Goal: Task Accomplishment & Management: Use online tool/utility

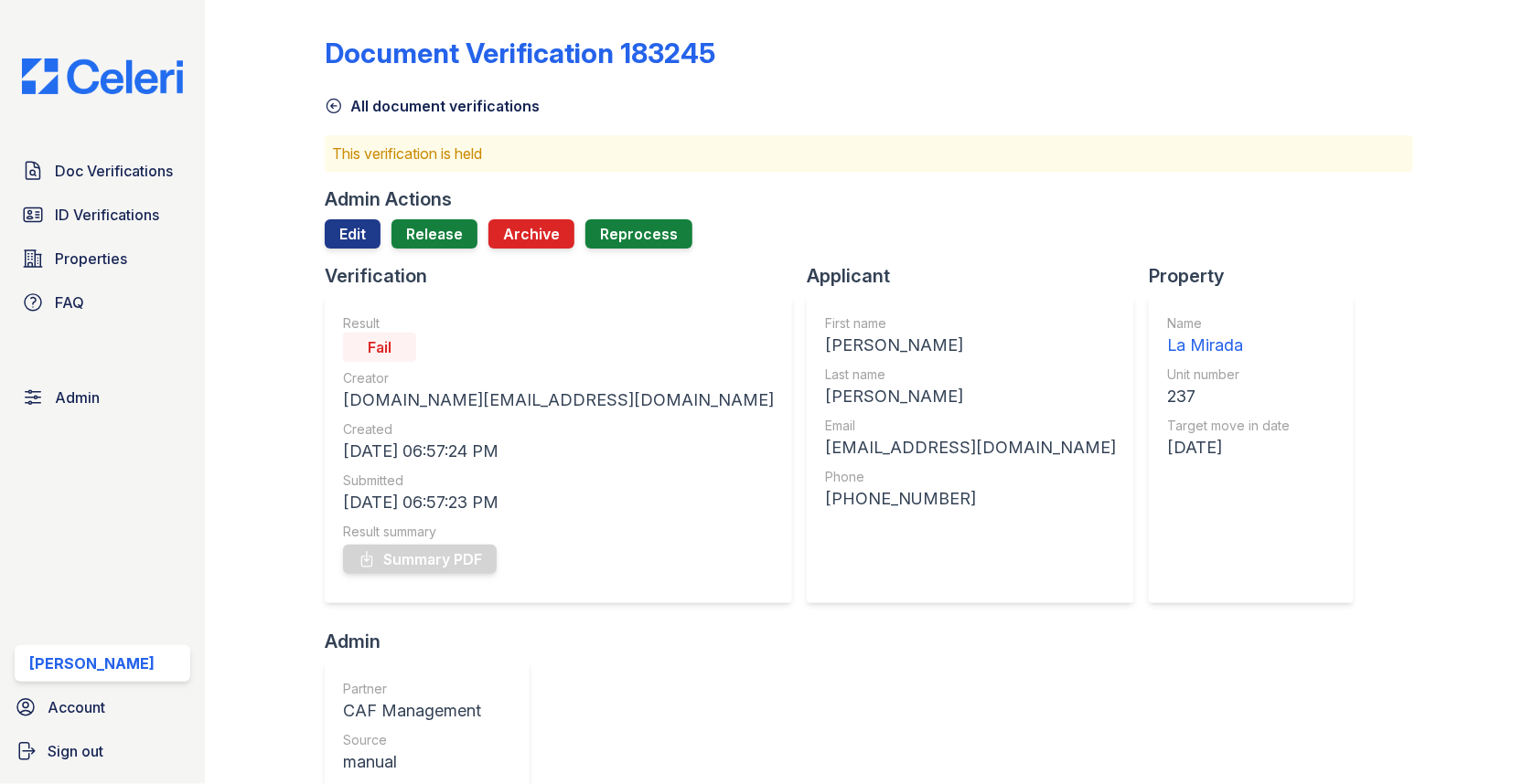
scroll to position [402, 0]
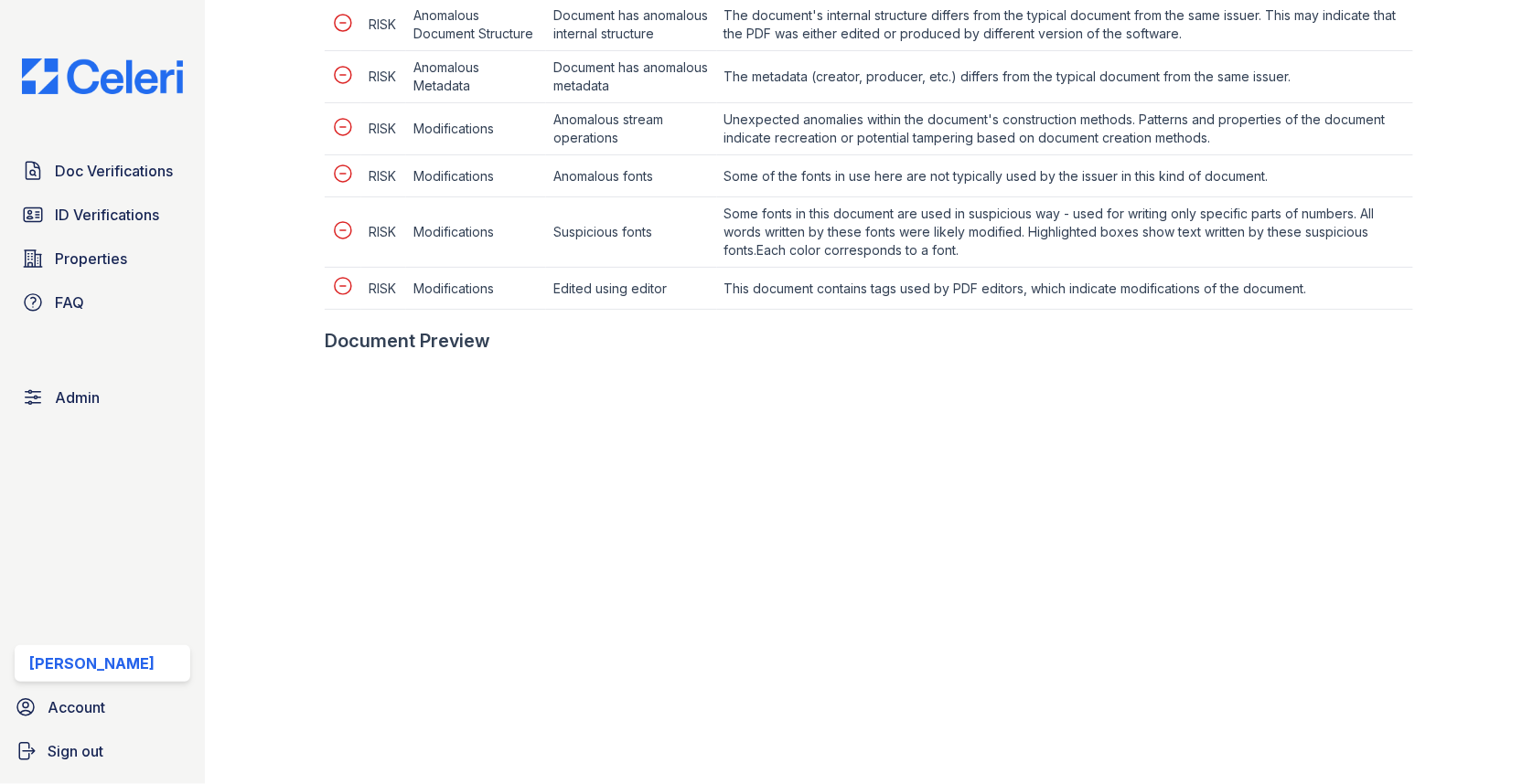
scroll to position [1082, 0]
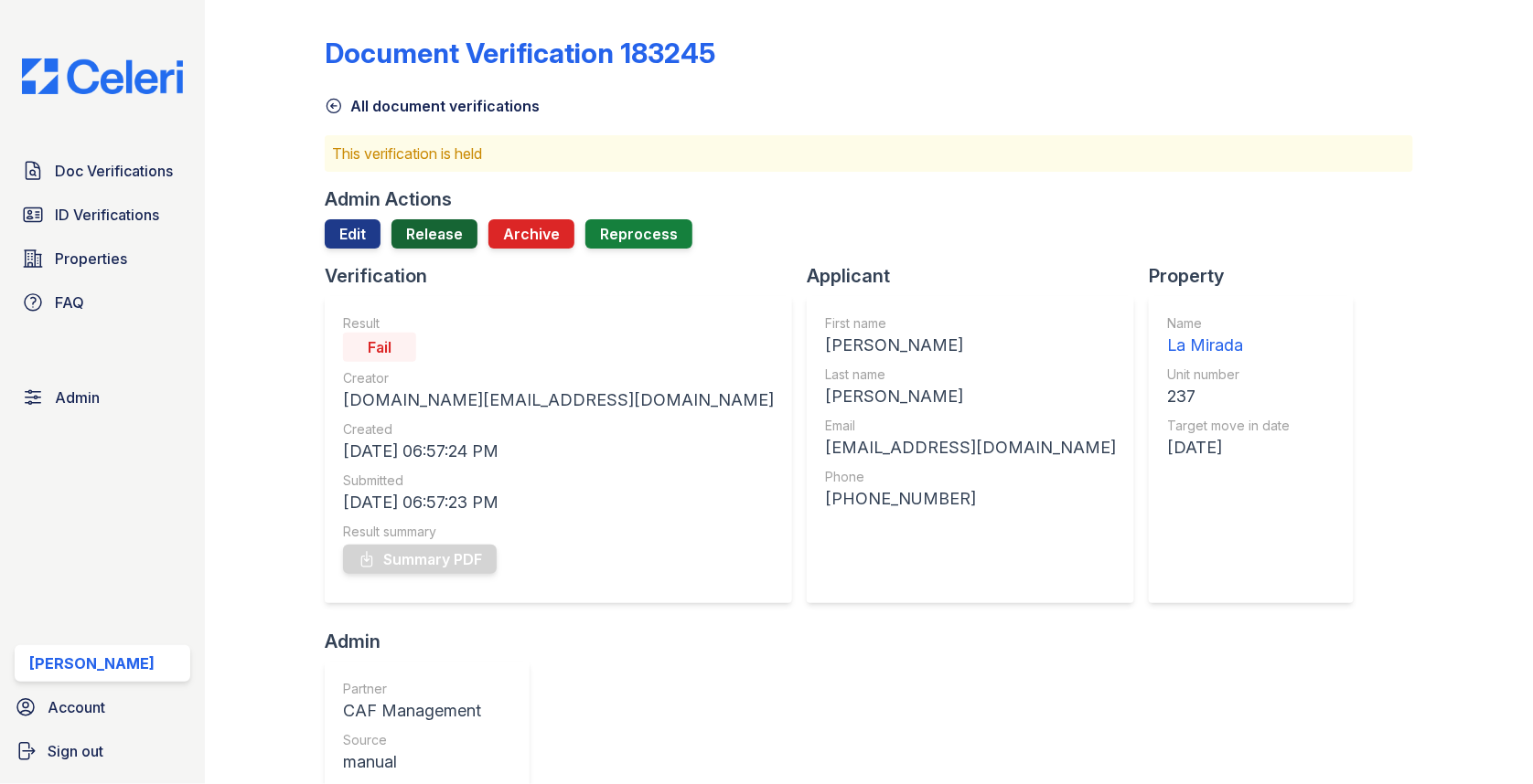
click at [437, 235] on link "Release" at bounding box center [434, 234] width 85 height 29
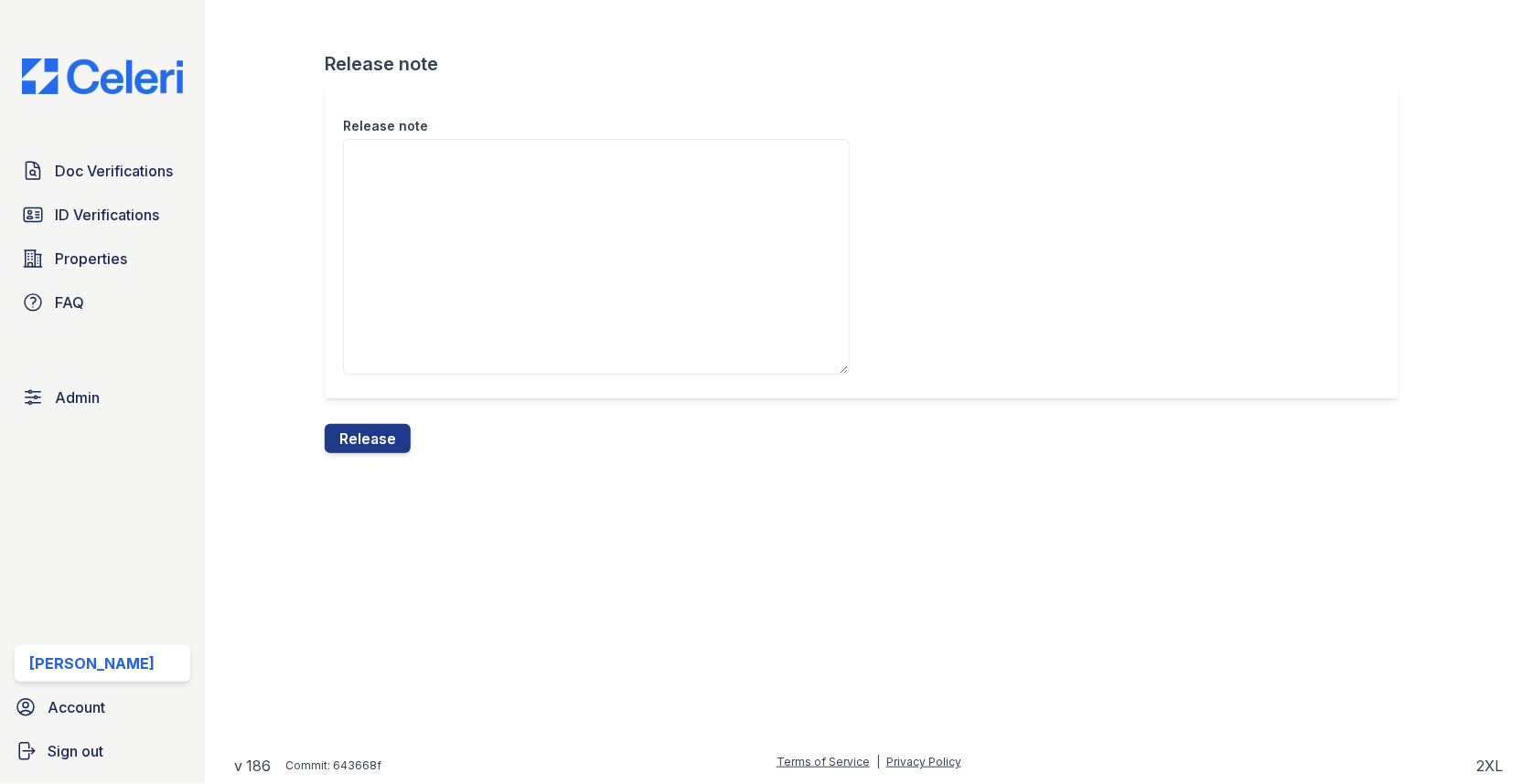
click at [371, 457] on div "Release note Release note Release" at bounding box center [868, 241] width 1270 height 483
click at [376, 429] on button "Release" at bounding box center [368, 438] width 85 height 29
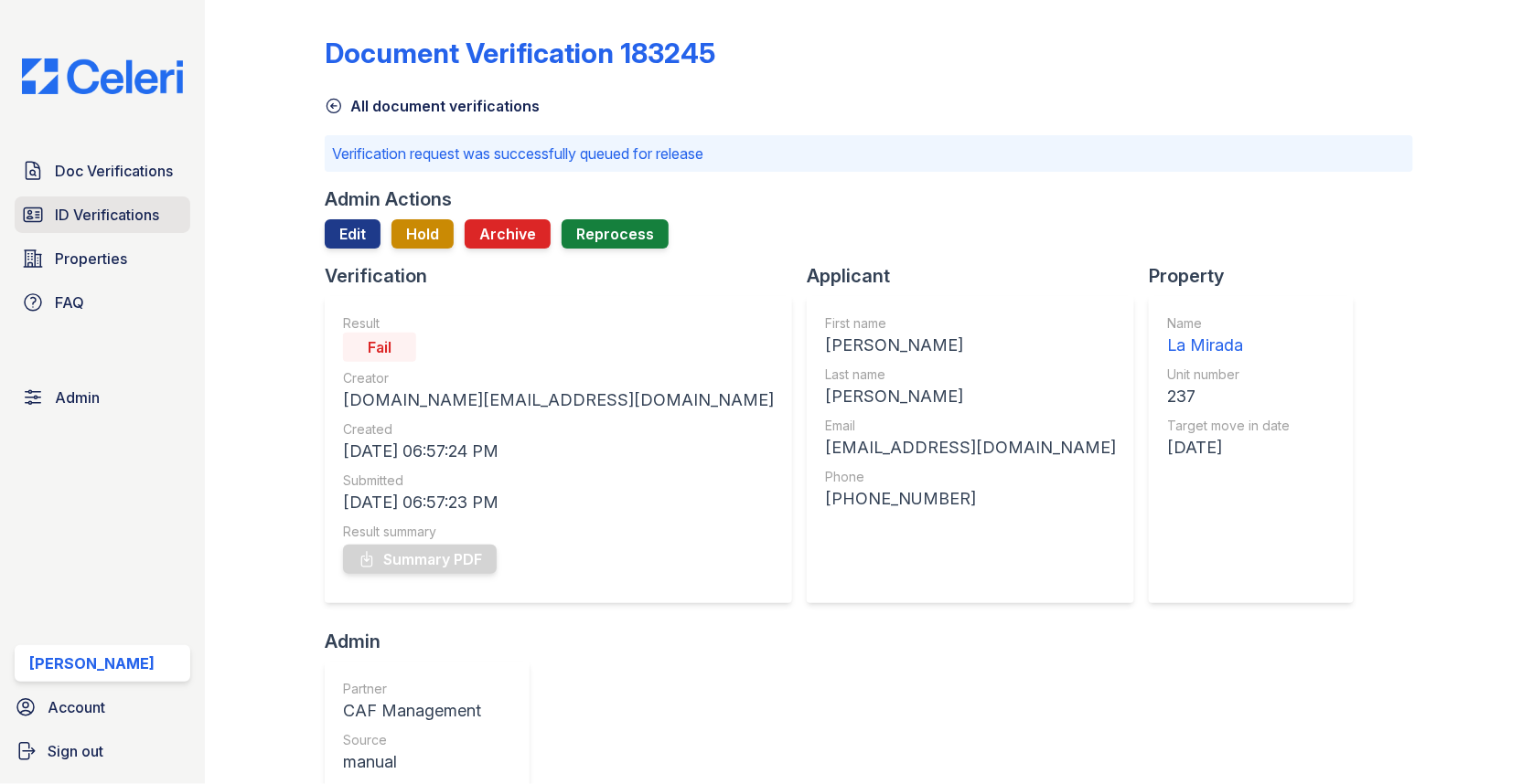
click at [57, 202] on link "ID Verifications" at bounding box center [102, 215] width 176 height 37
click at [58, 188] on link "Doc Verifications" at bounding box center [102, 171] width 176 height 37
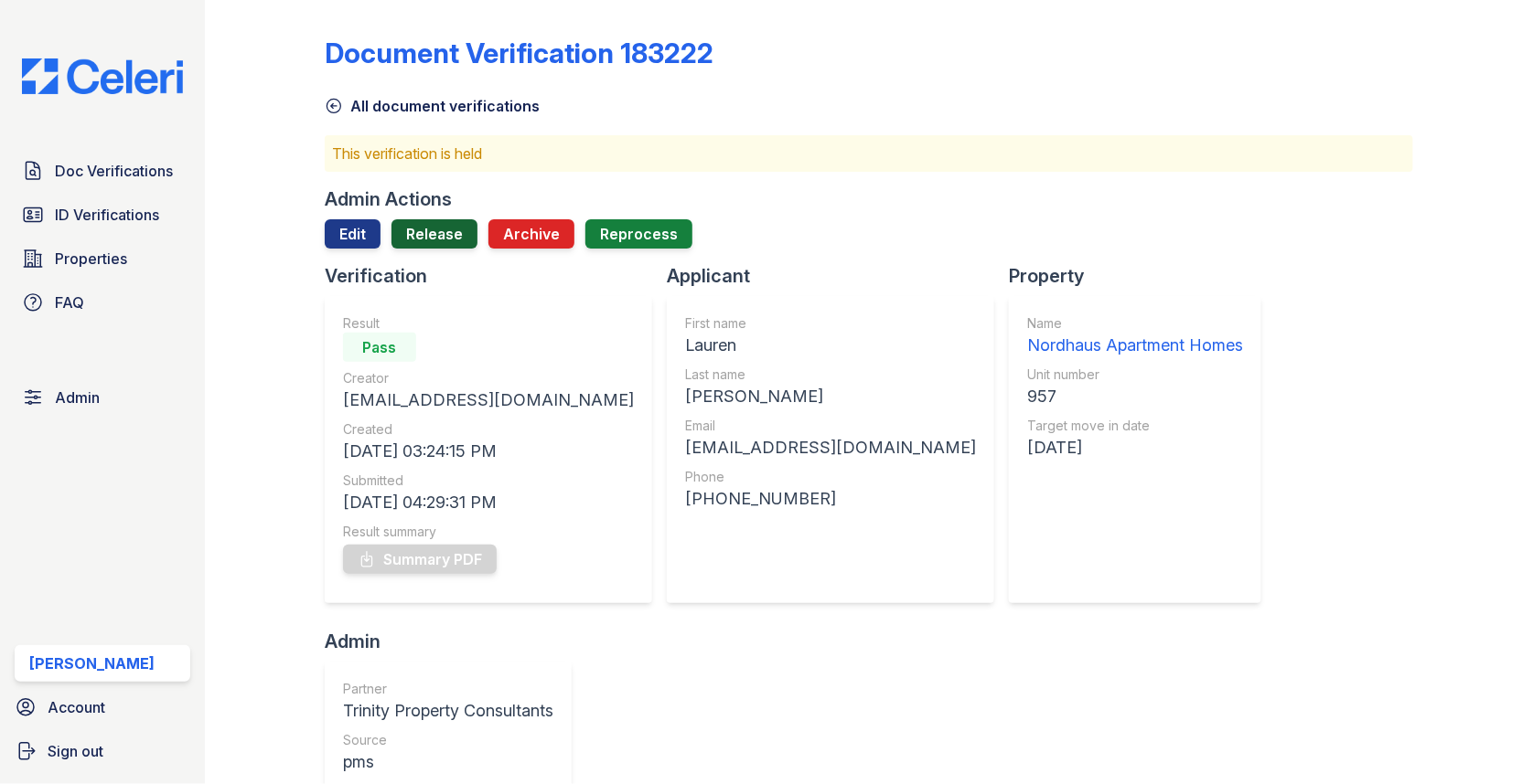
click at [437, 234] on link "Release" at bounding box center [434, 234] width 85 height 29
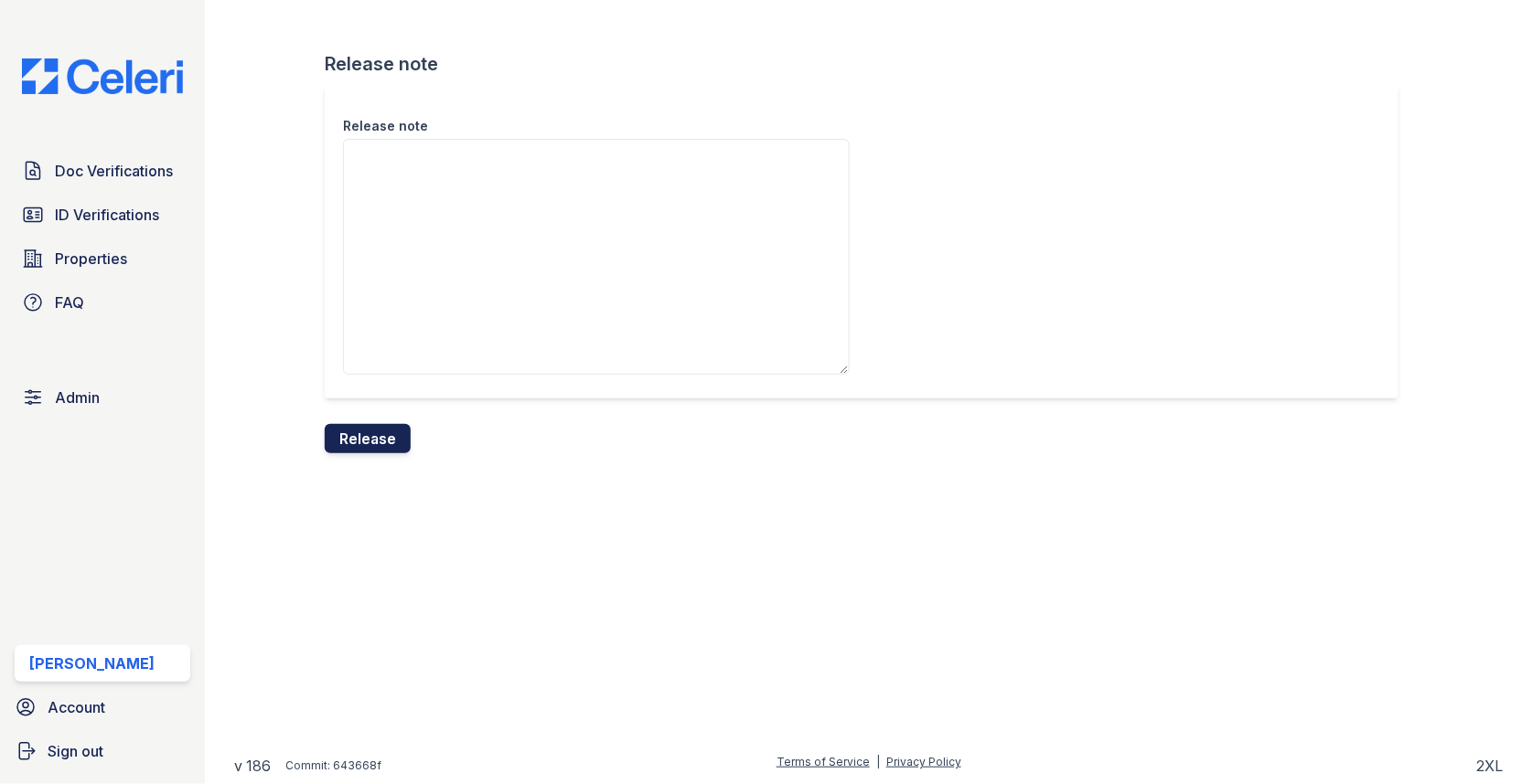
click at [389, 430] on button "Release" at bounding box center [368, 438] width 85 height 29
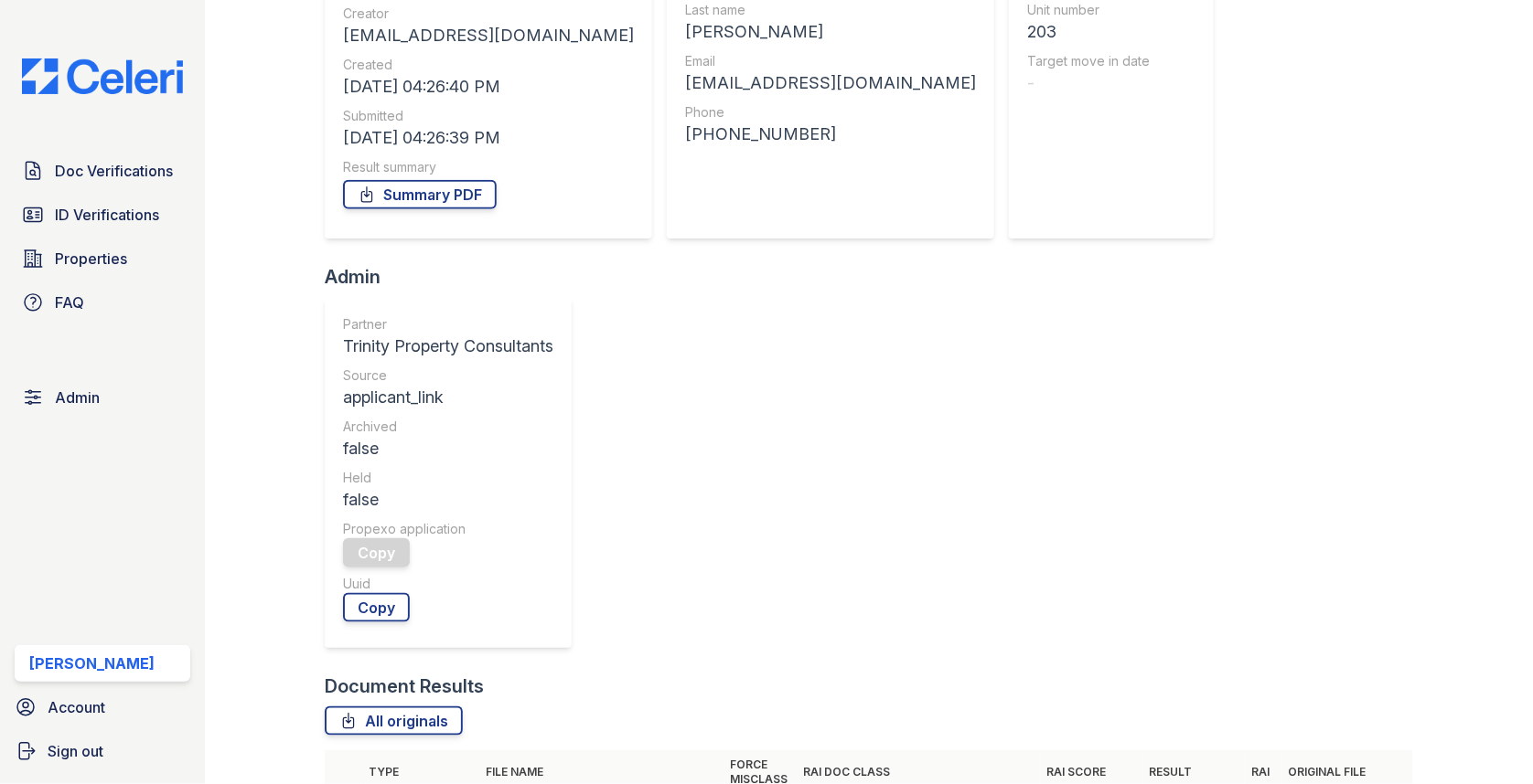
scroll to position [9, 0]
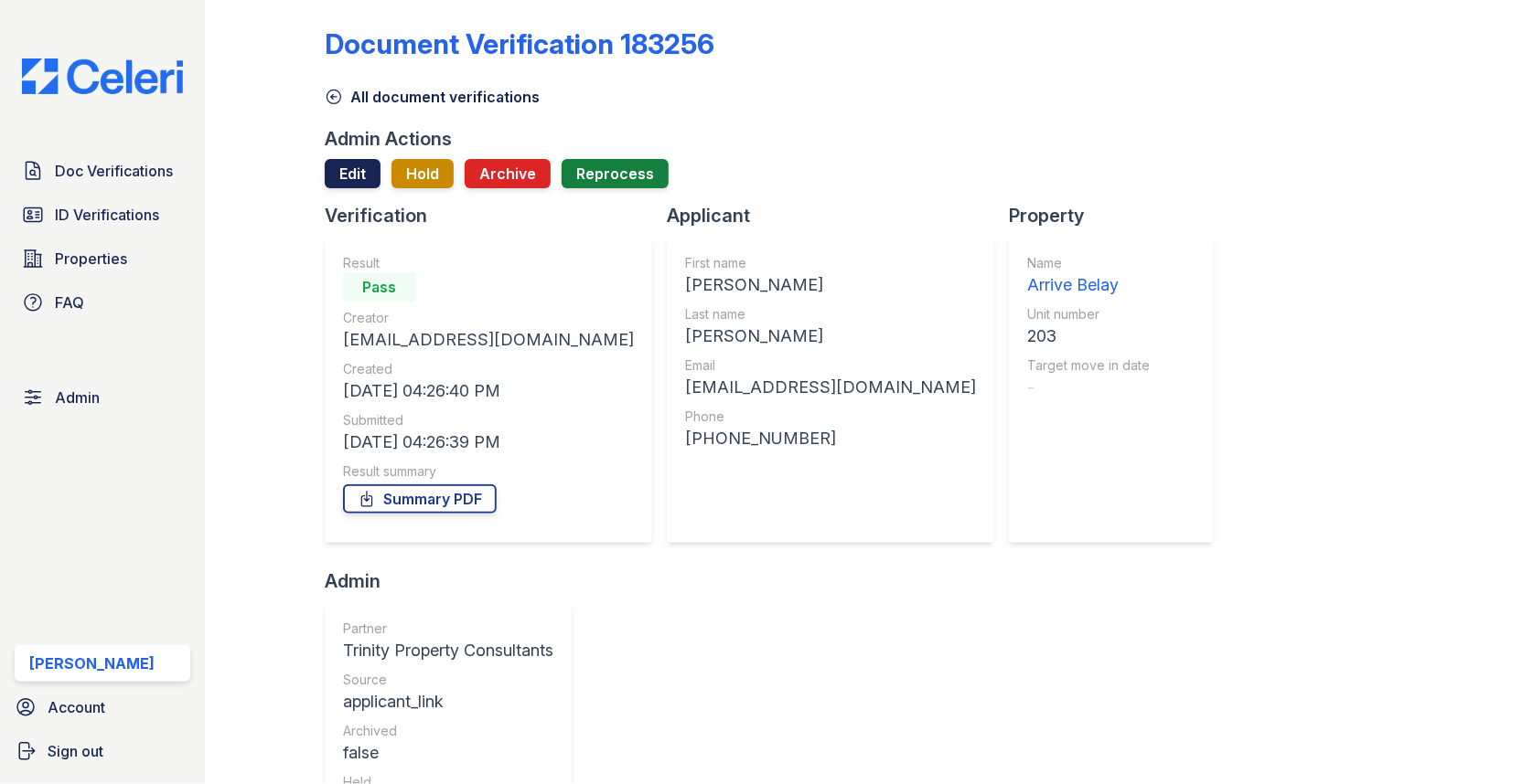
click at [367, 166] on link "Edit" at bounding box center [353, 173] width 56 height 29
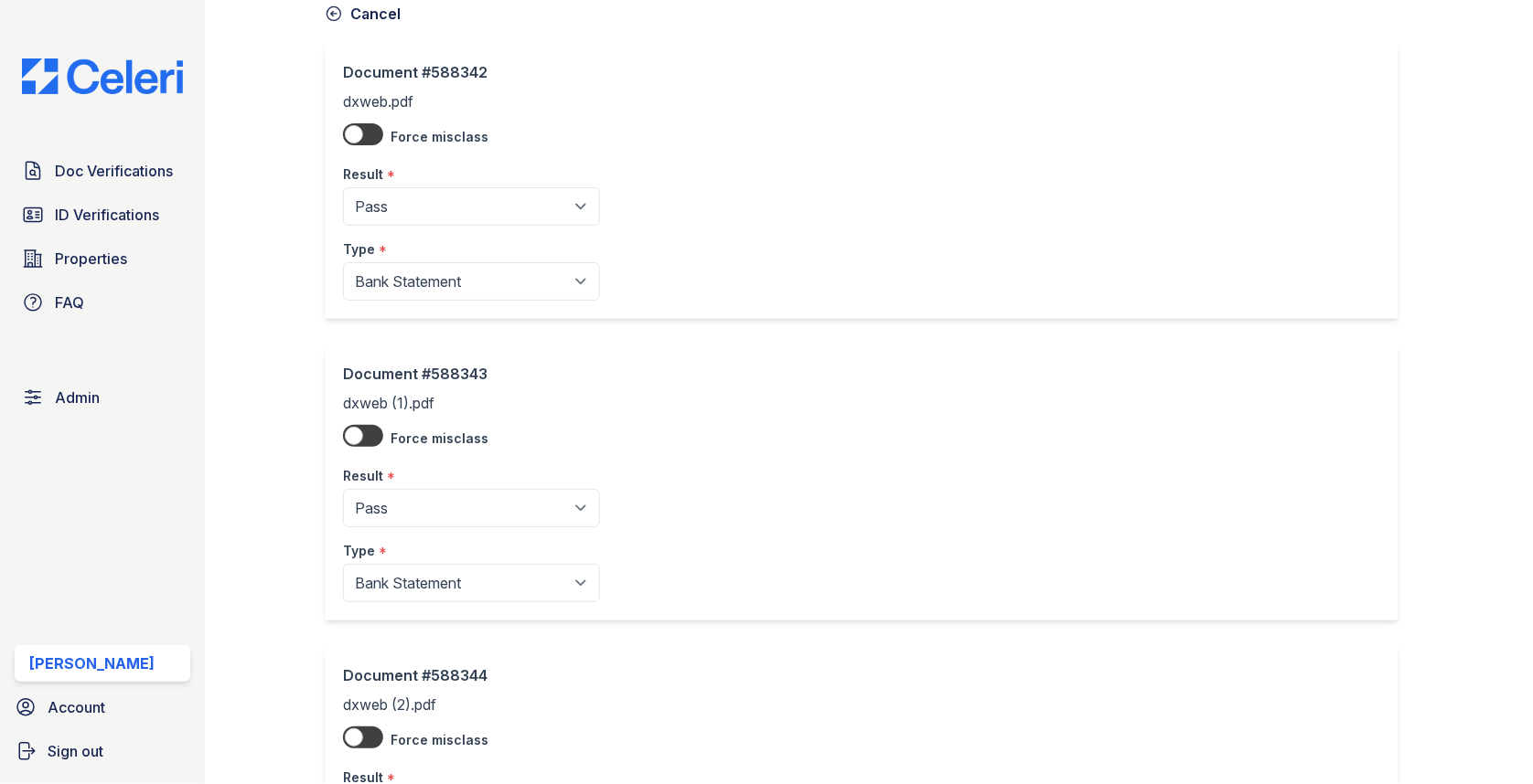
scroll to position [343, 0]
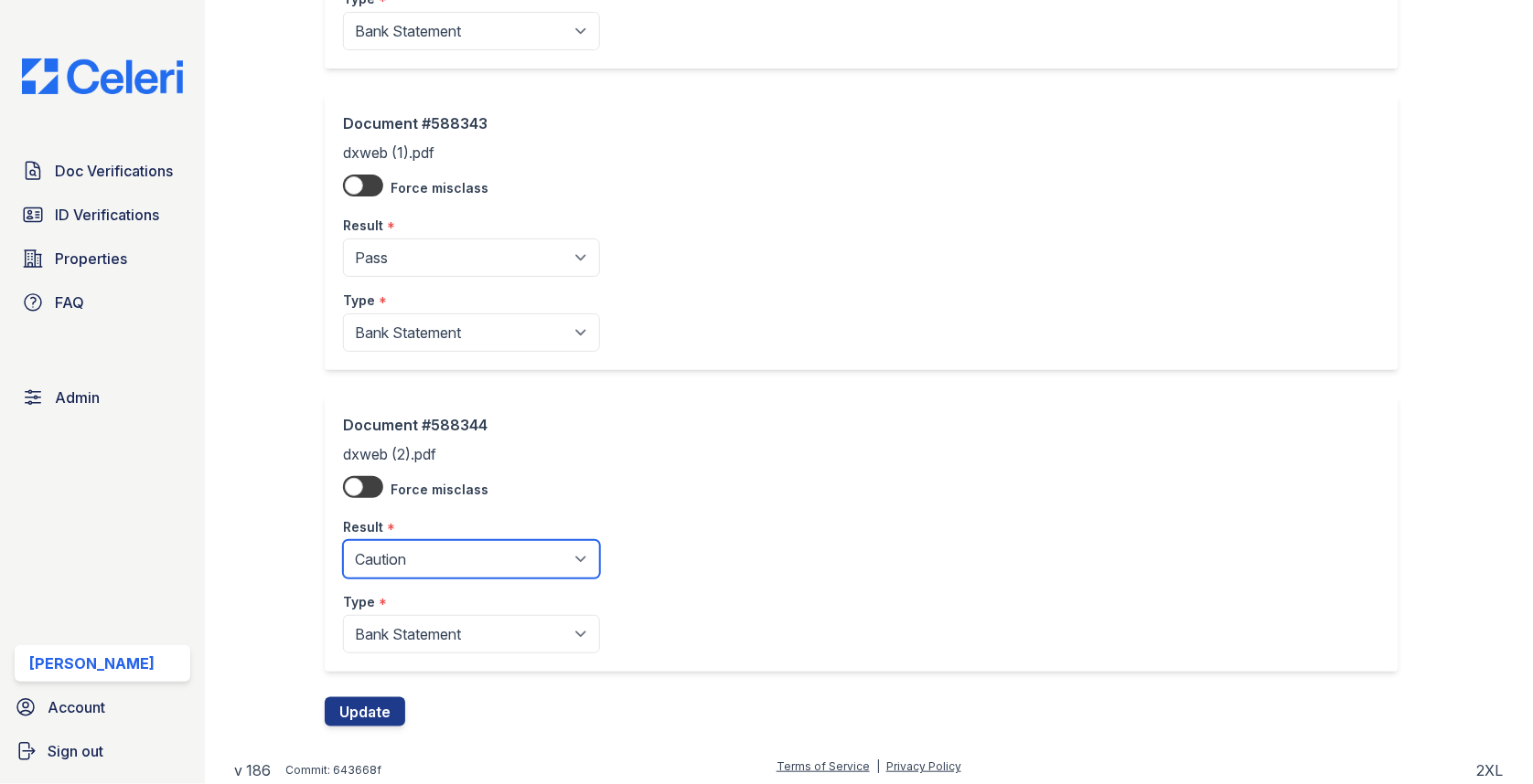
click at [424, 553] on select "Pending Sent Started Processing Pass Fail Caution Error N/A" at bounding box center [471, 559] width 256 height 39
select select "pass"
click at [382, 701] on button "Update" at bounding box center [365, 711] width 81 height 29
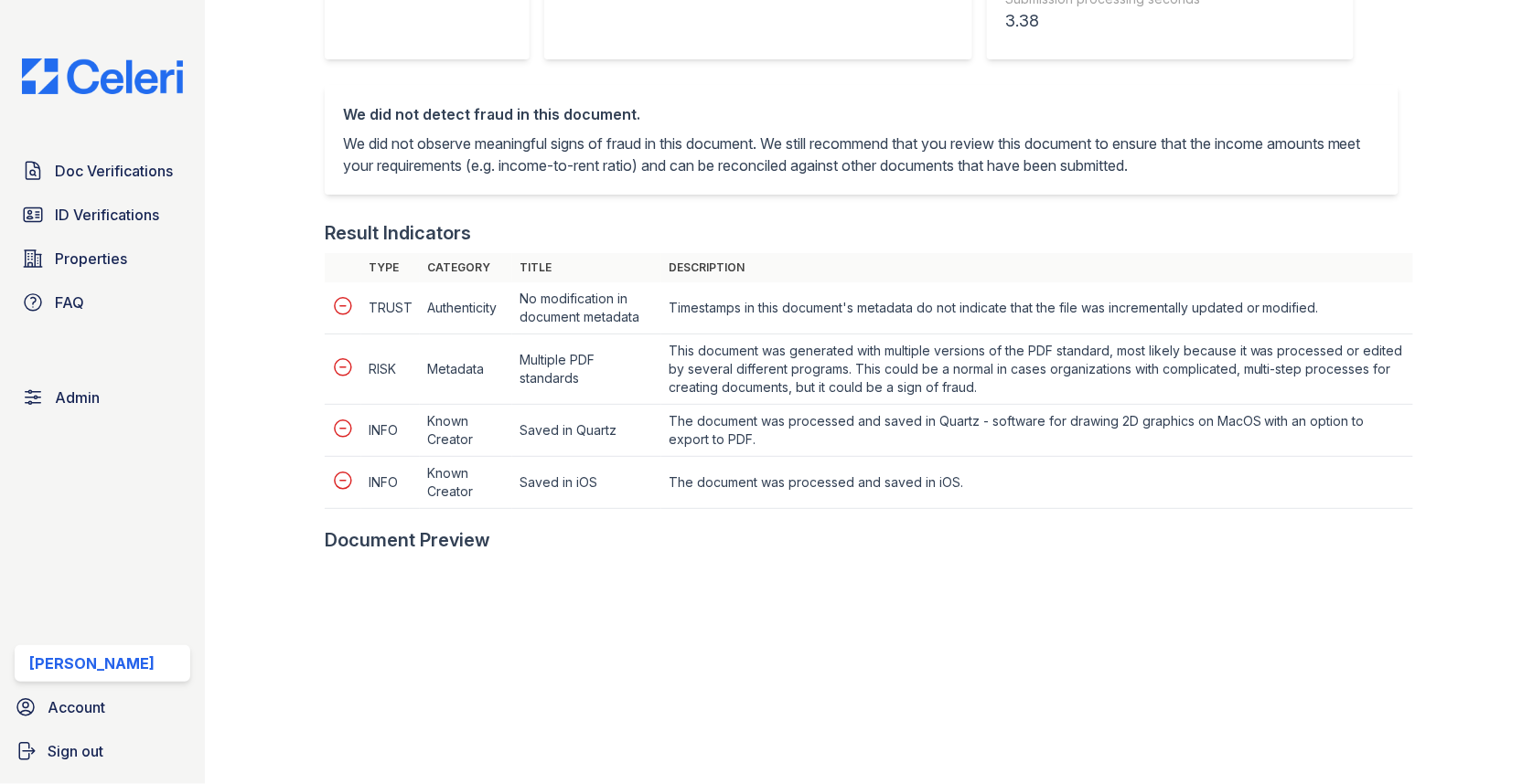
scroll to position [895, 0]
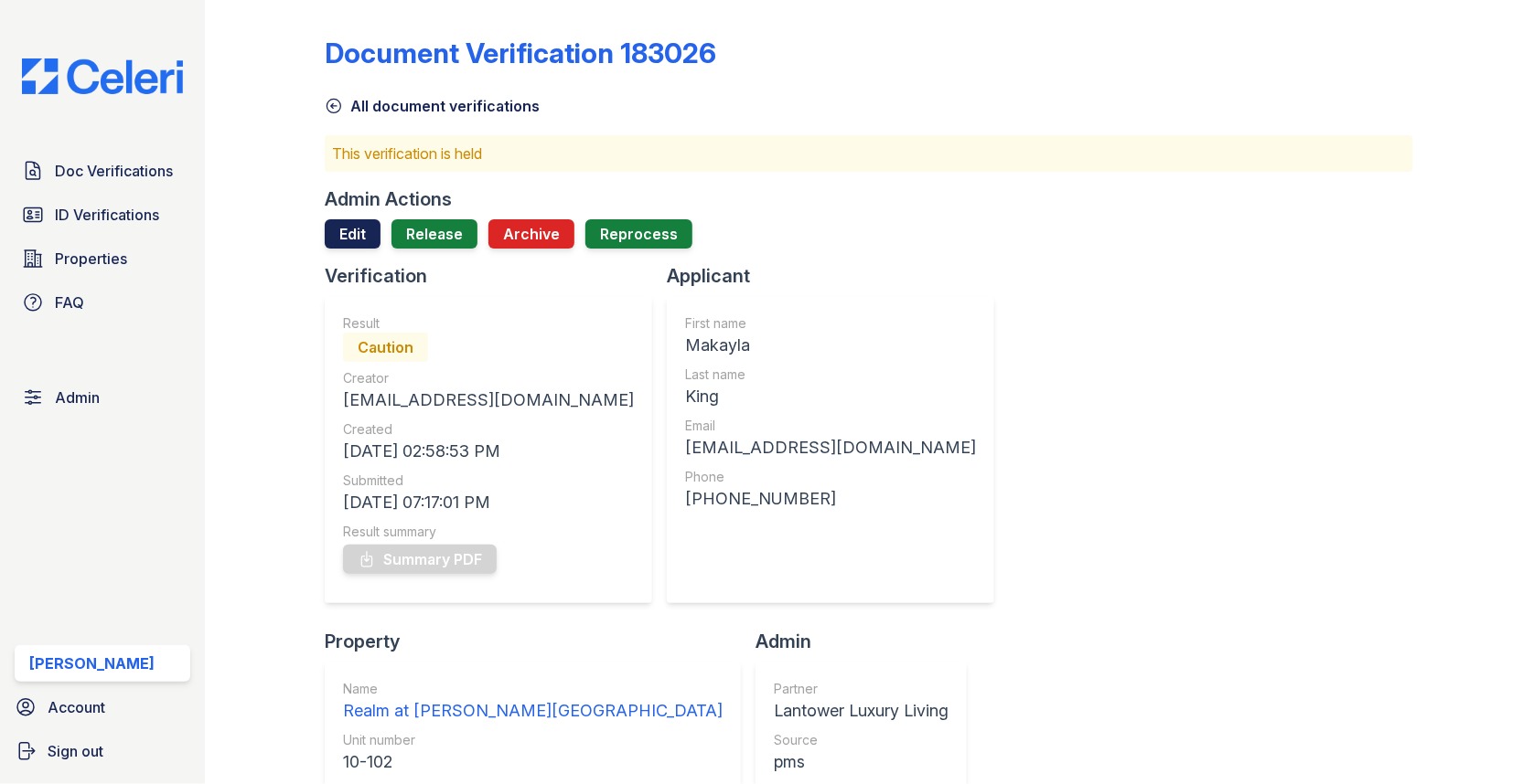
click at [356, 226] on link "Edit" at bounding box center [353, 234] width 56 height 29
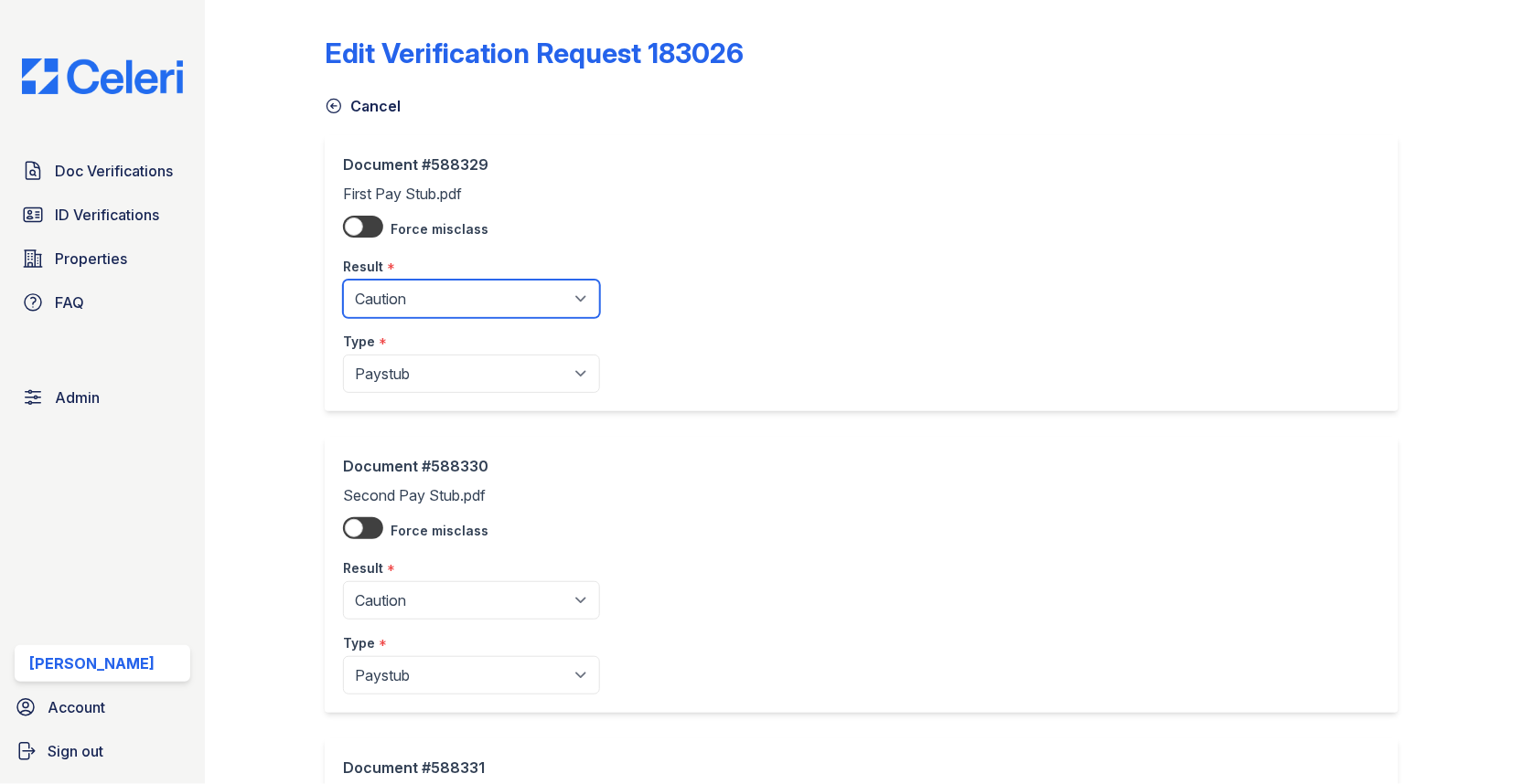
click at [411, 296] on select "Pending Sent Started Processing Pass Fail Caution Error N/A" at bounding box center [471, 298] width 256 height 39
select select "pass"
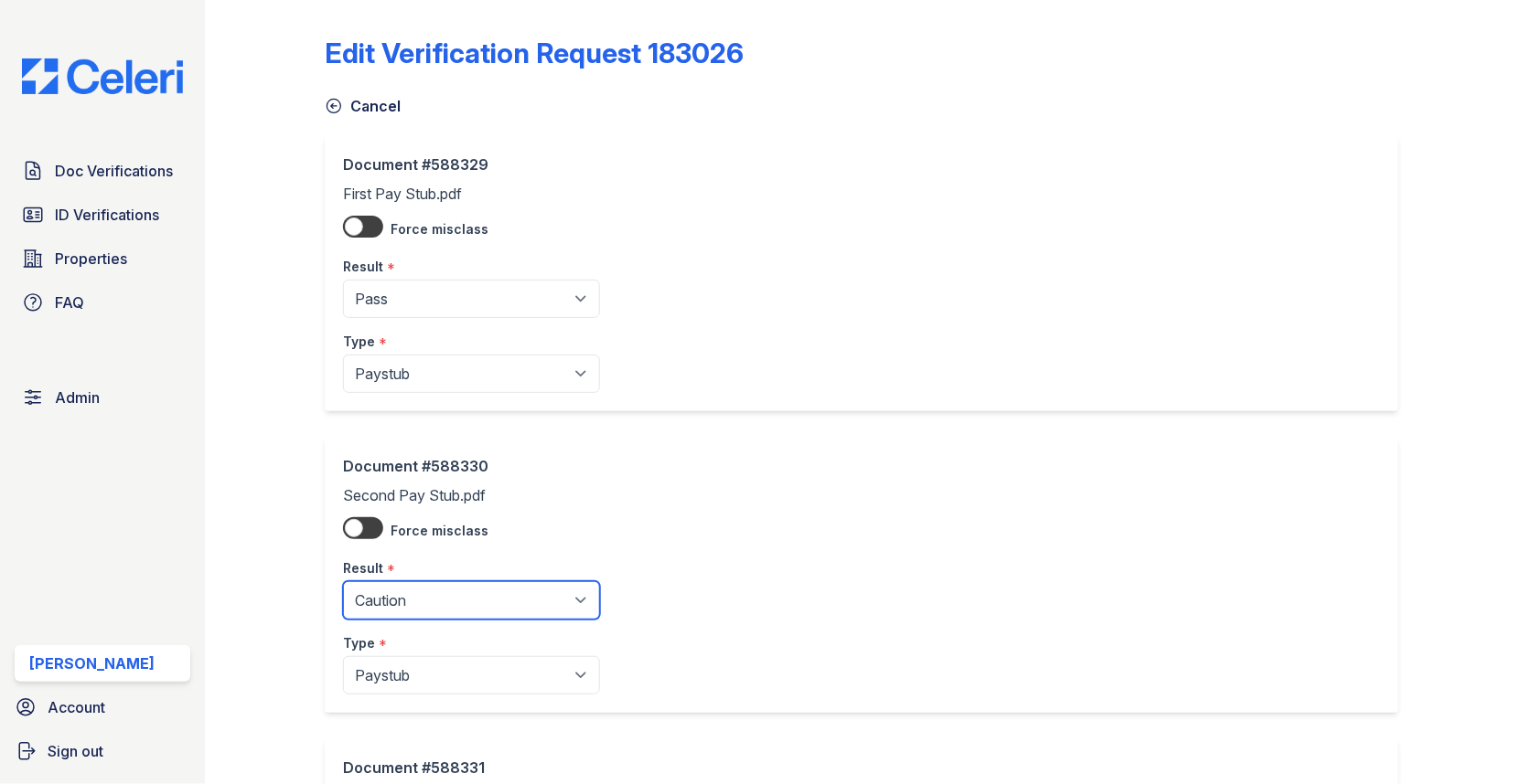
click at [405, 587] on select "Pending Sent Started Processing Pass Fail Caution Error N/A" at bounding box center [471, 600] width 256 height 39
select select "pass"
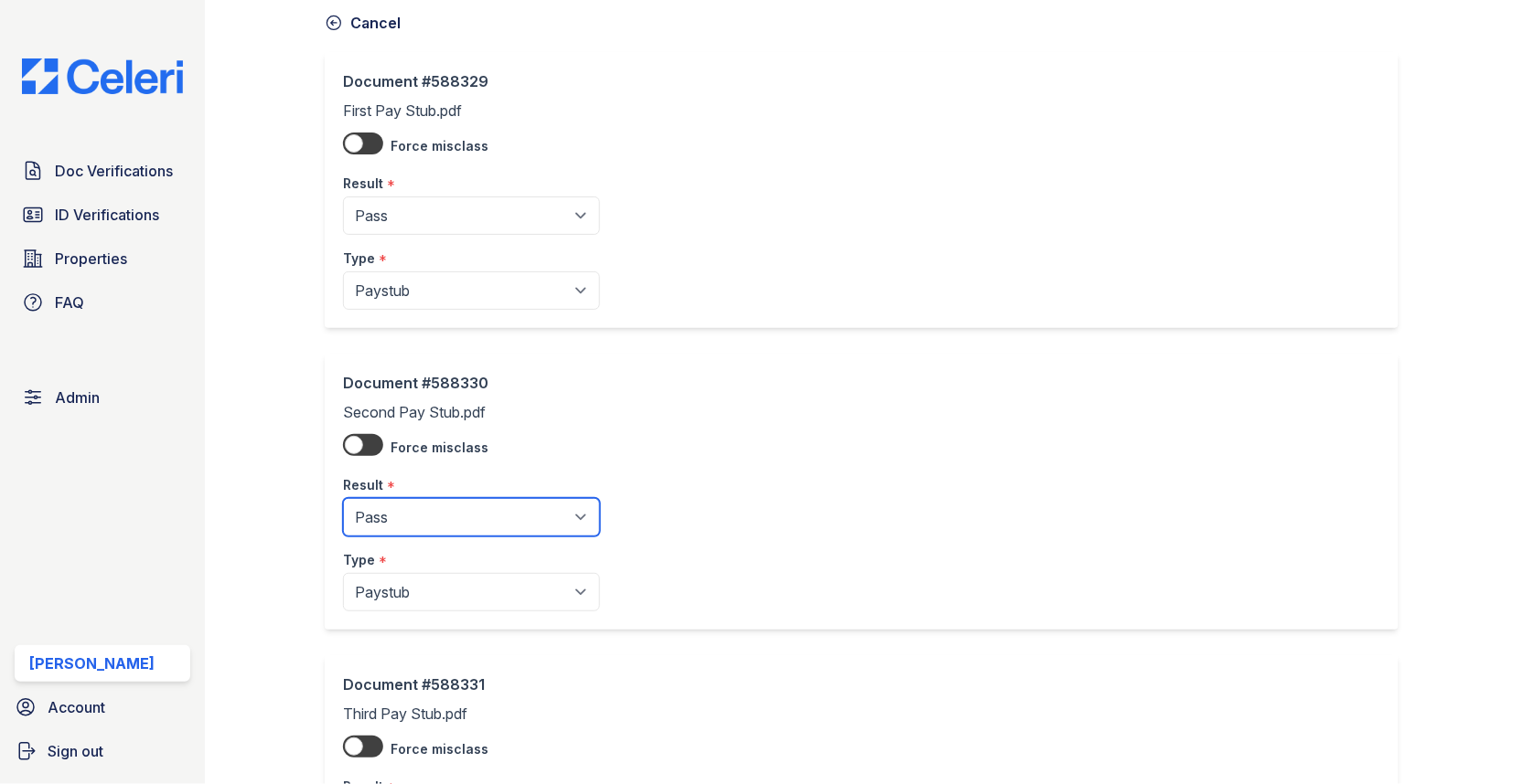
scroll to position [250, 0]
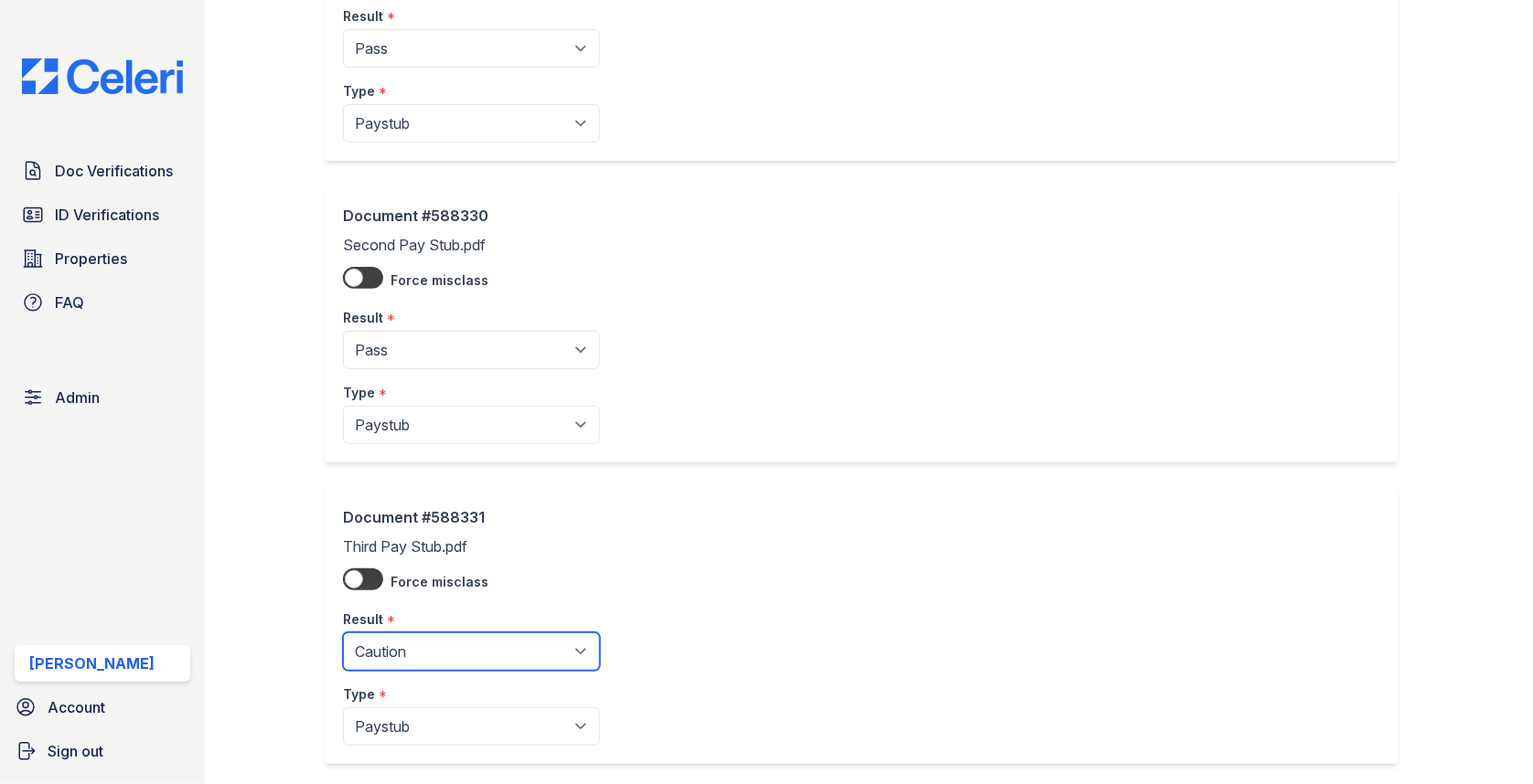
click at [400, 643] on select "Pending Sent Started Processing Pass Fail Caution Error N/A" at bounding box center [471, 652] width 256 height 39
select select "pass"
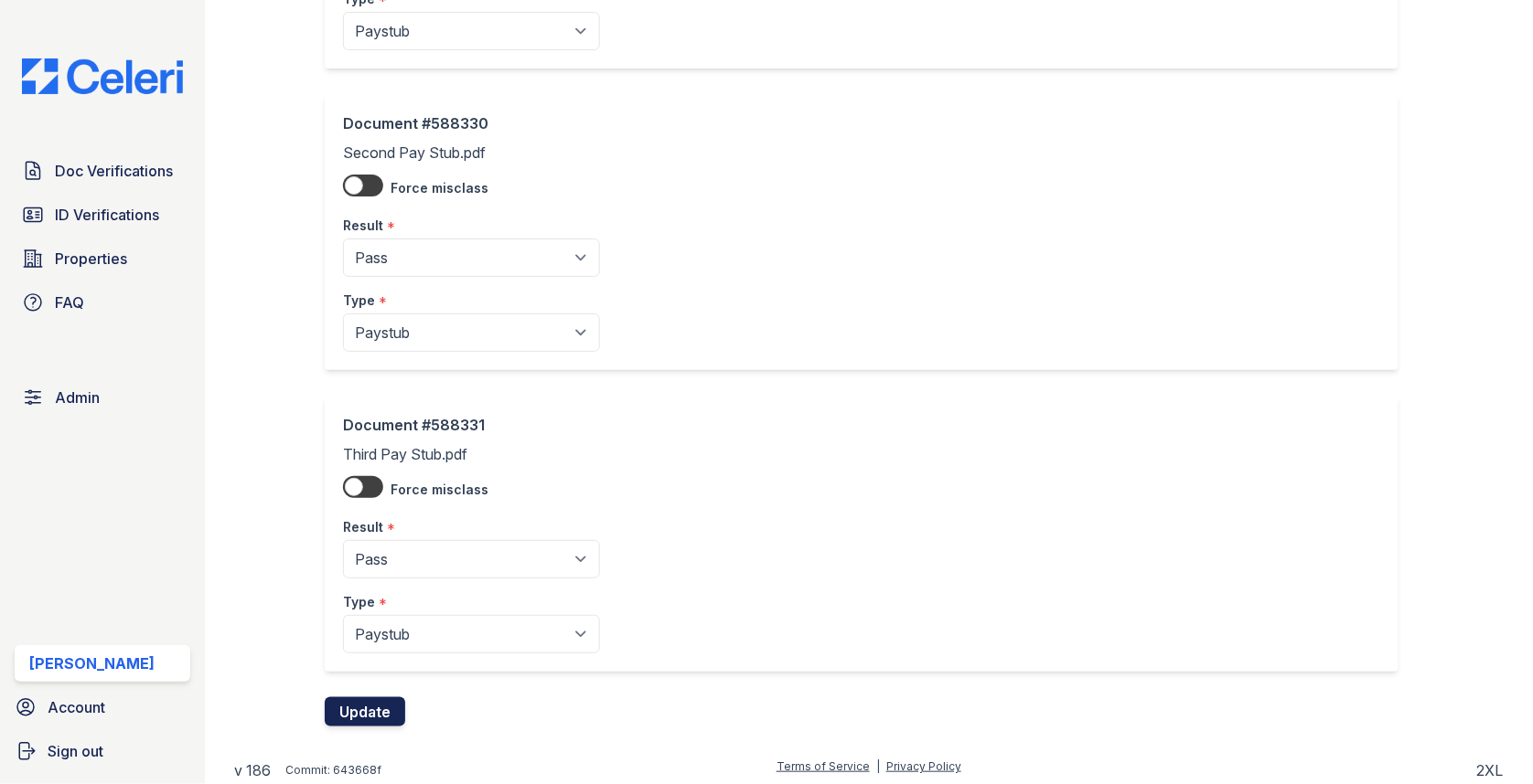
click at [366, 717] on button "Update" at bounding box center [365, 711] width 81 height 29
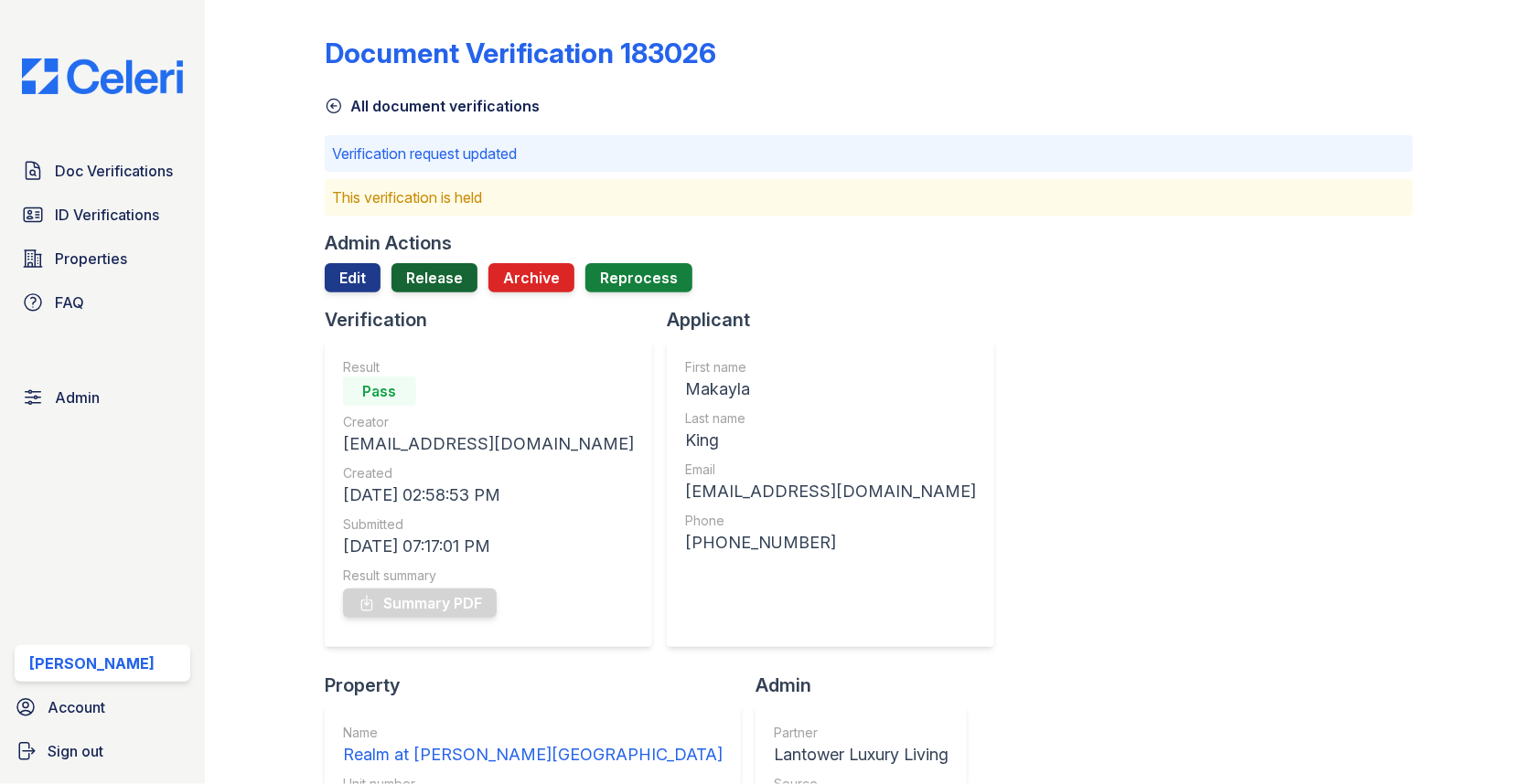
click at [437, 273] on link "Release" at bounding box center [434, 277] width 85 height 29
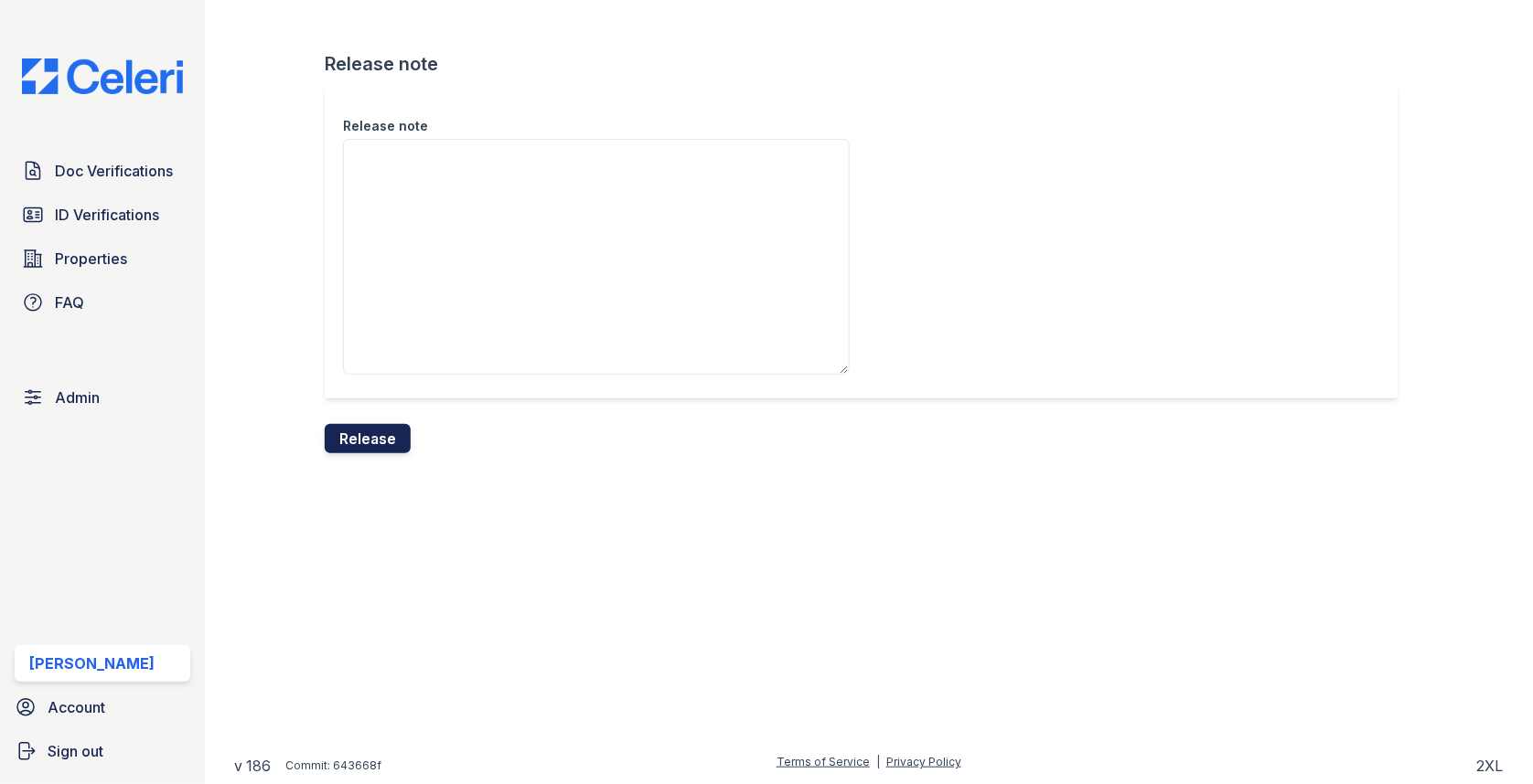
click at [385, 426] on button "Release" at bounding box center [368, 438] width 85 height 29
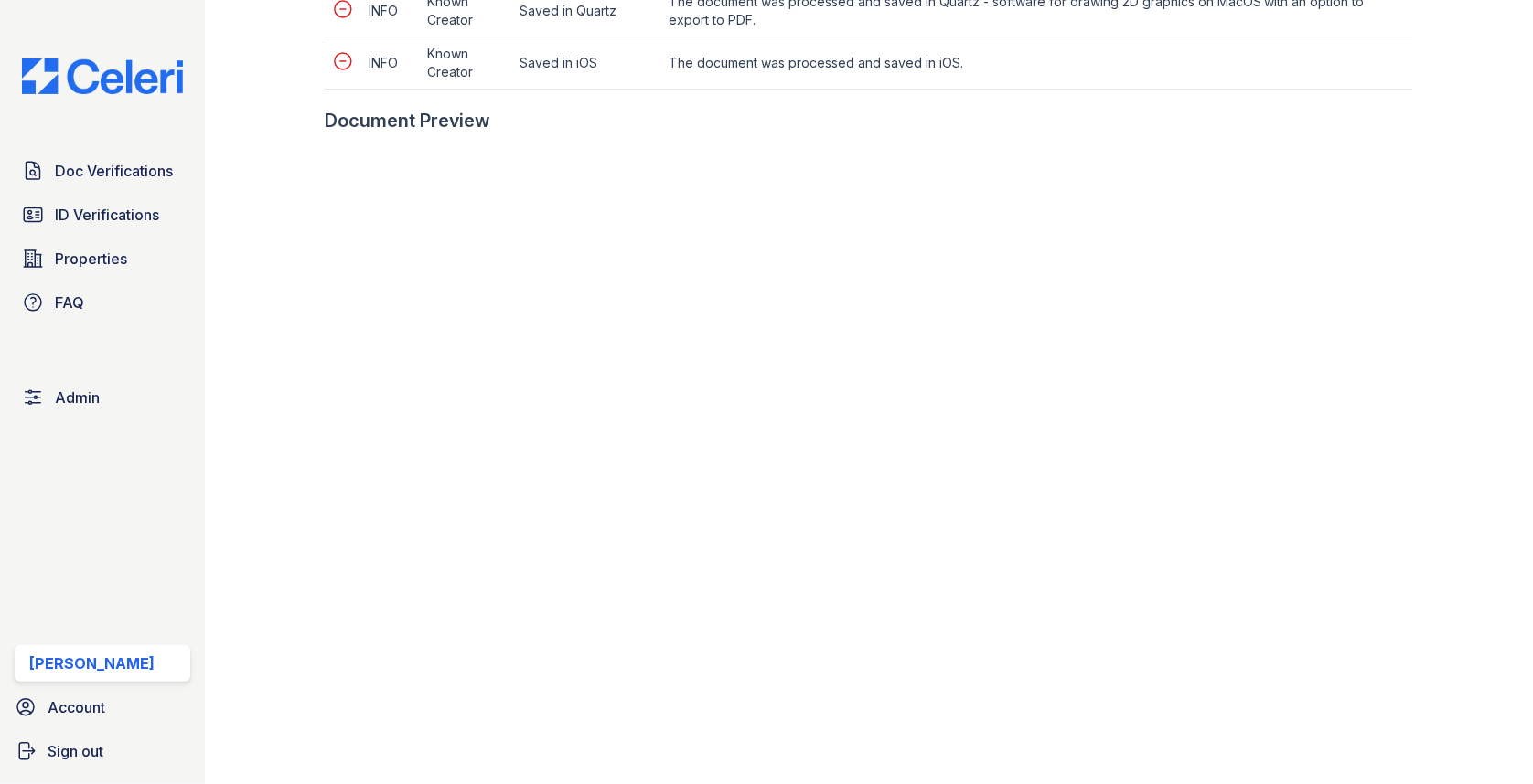
scroll to position [1045, 0]
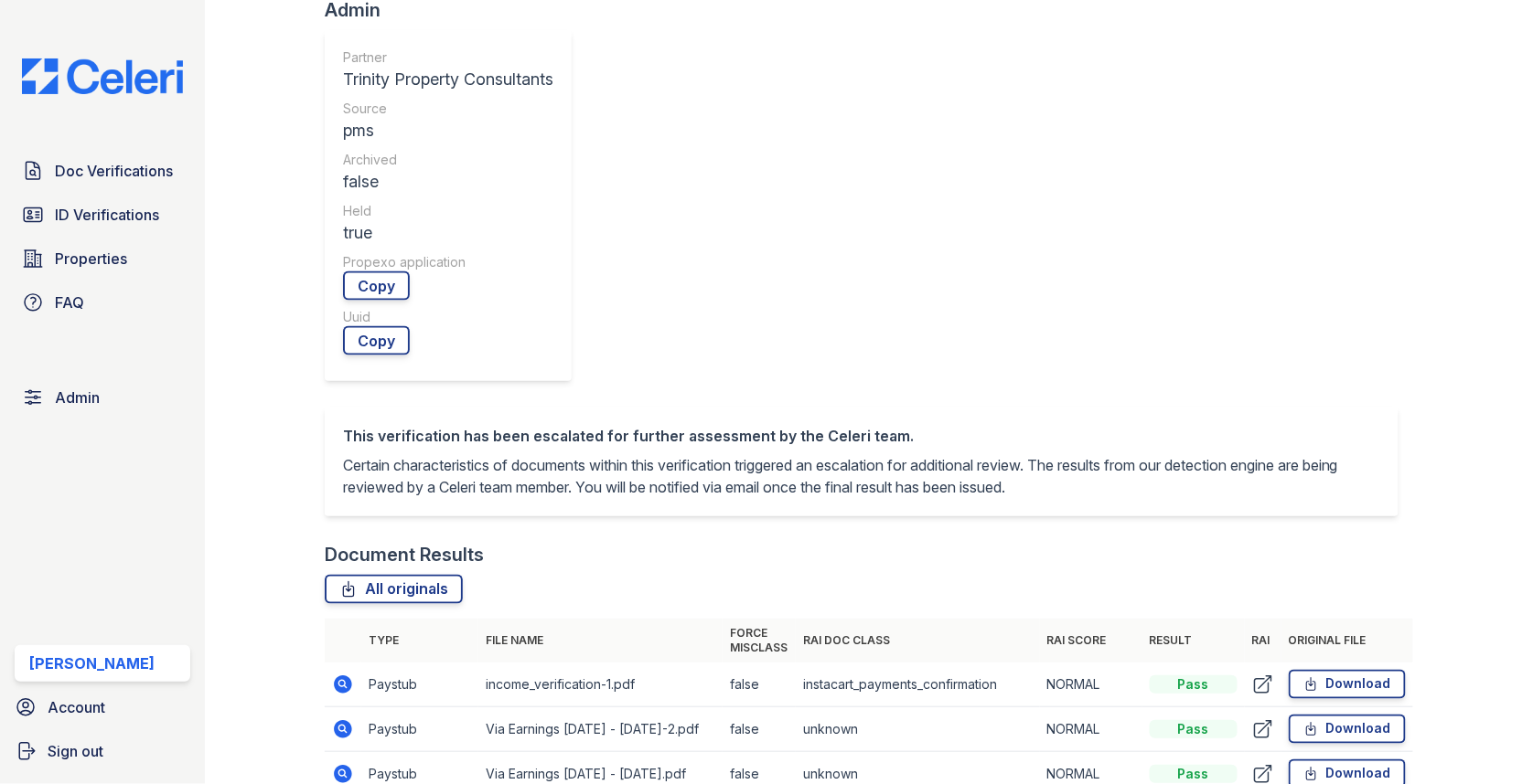
scroll to position [843, 0]
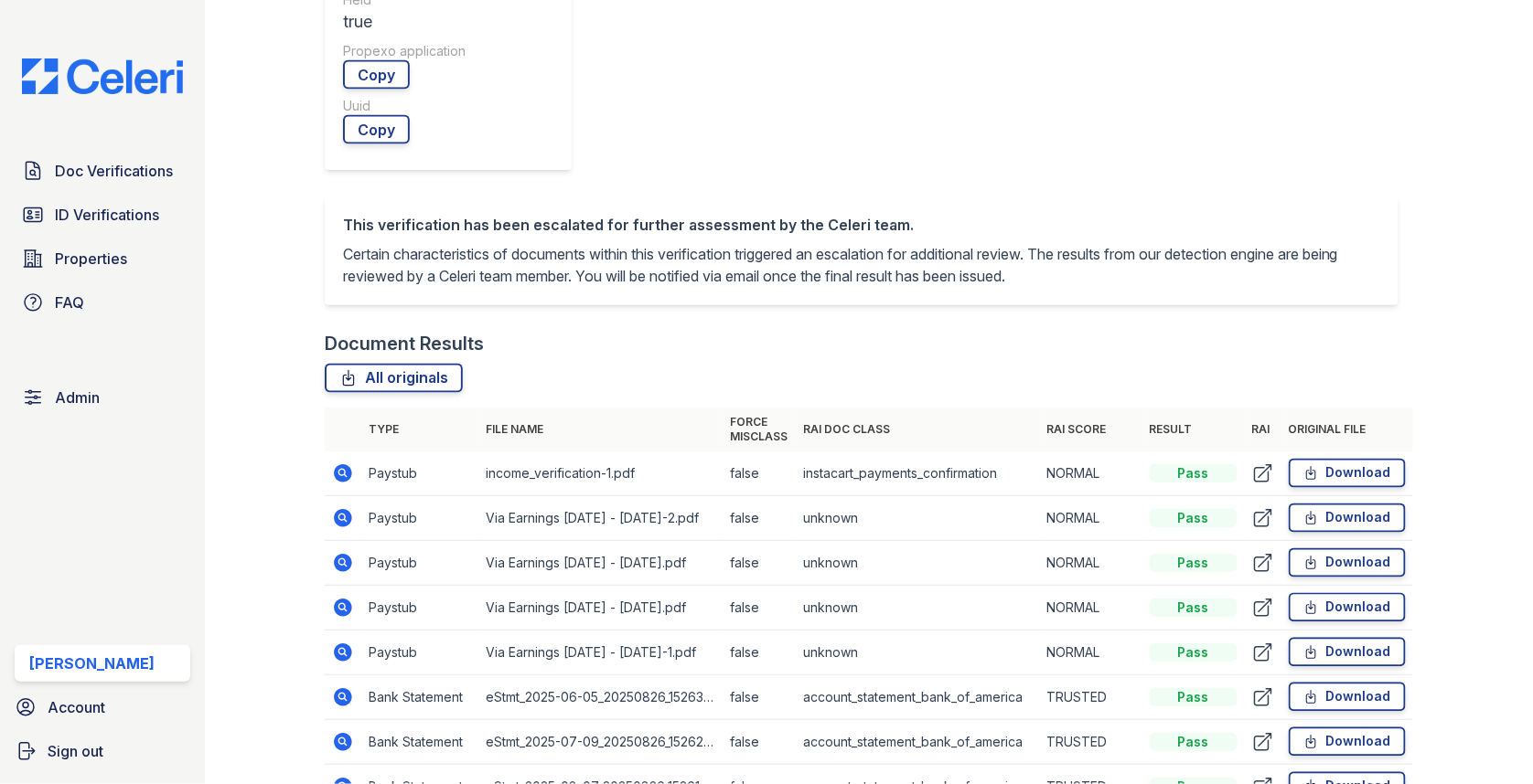
click at [348, 553] on icon at bounding box center [343, 562] width 18 height 18
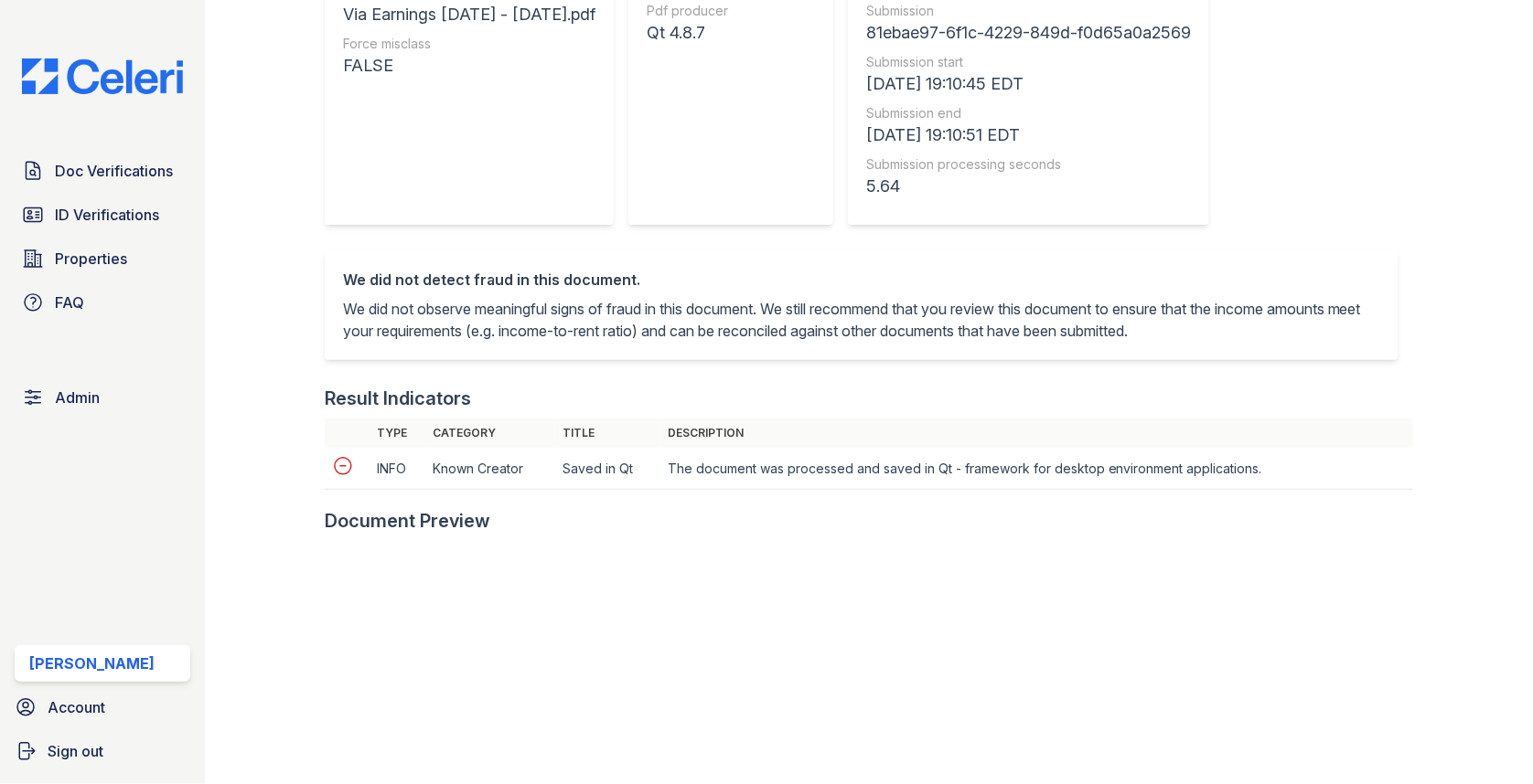
scroll to position [636, 0]
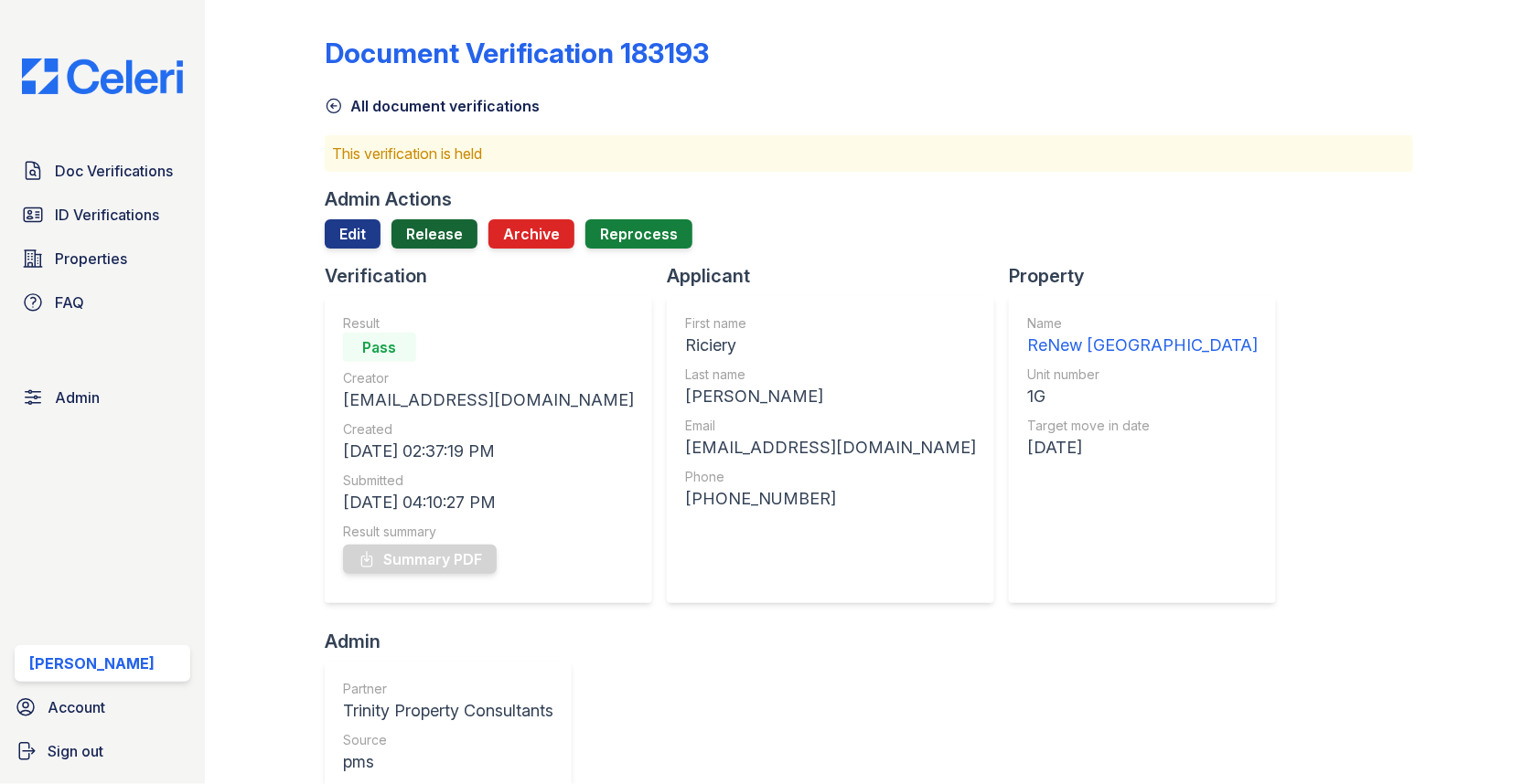
click at [429, 231] on link "Release" at bounding box center [434, 234] width 85 height 29
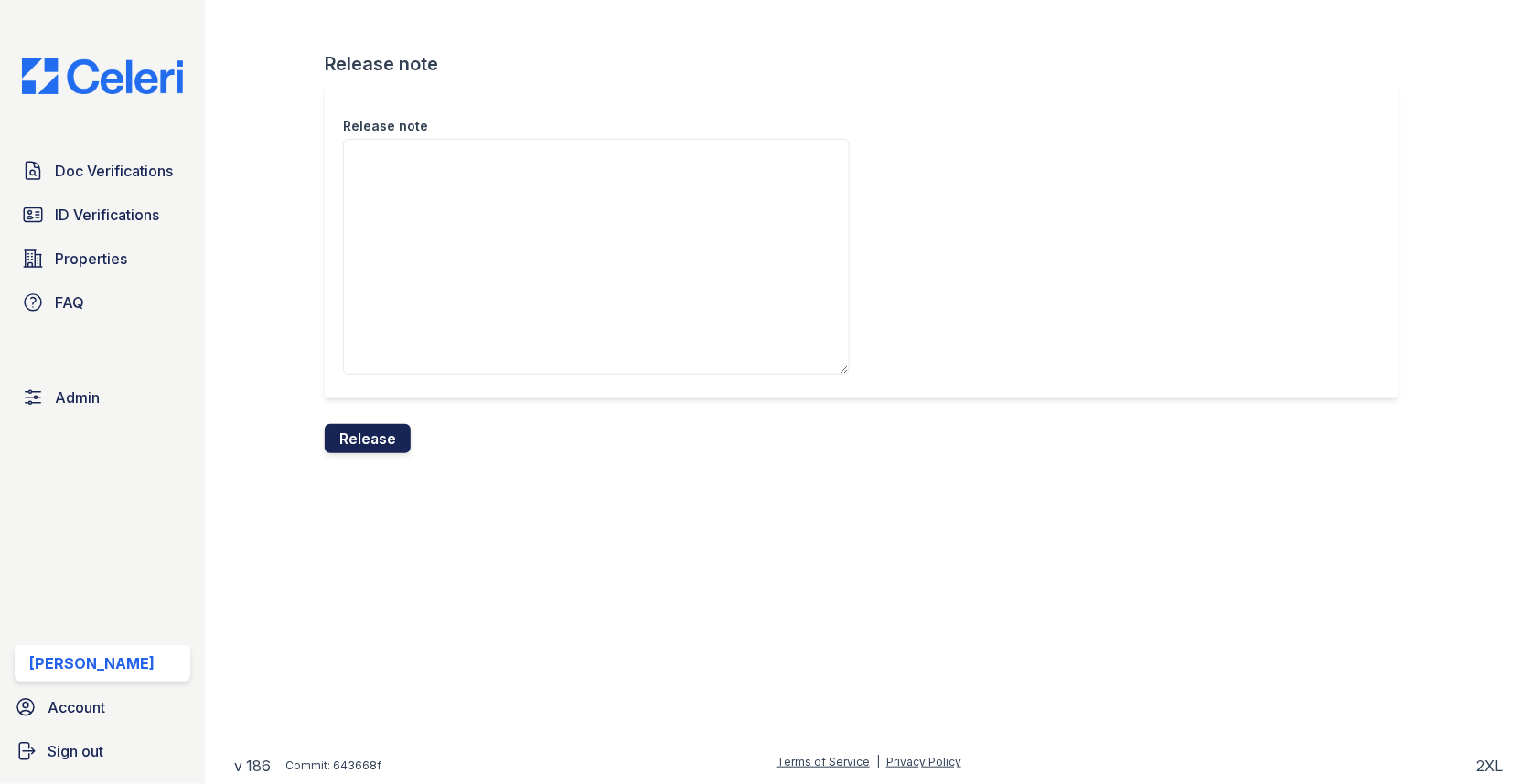
click at [392, 439] on button "Release" at bounding box center [368, 438] width 85 height 29
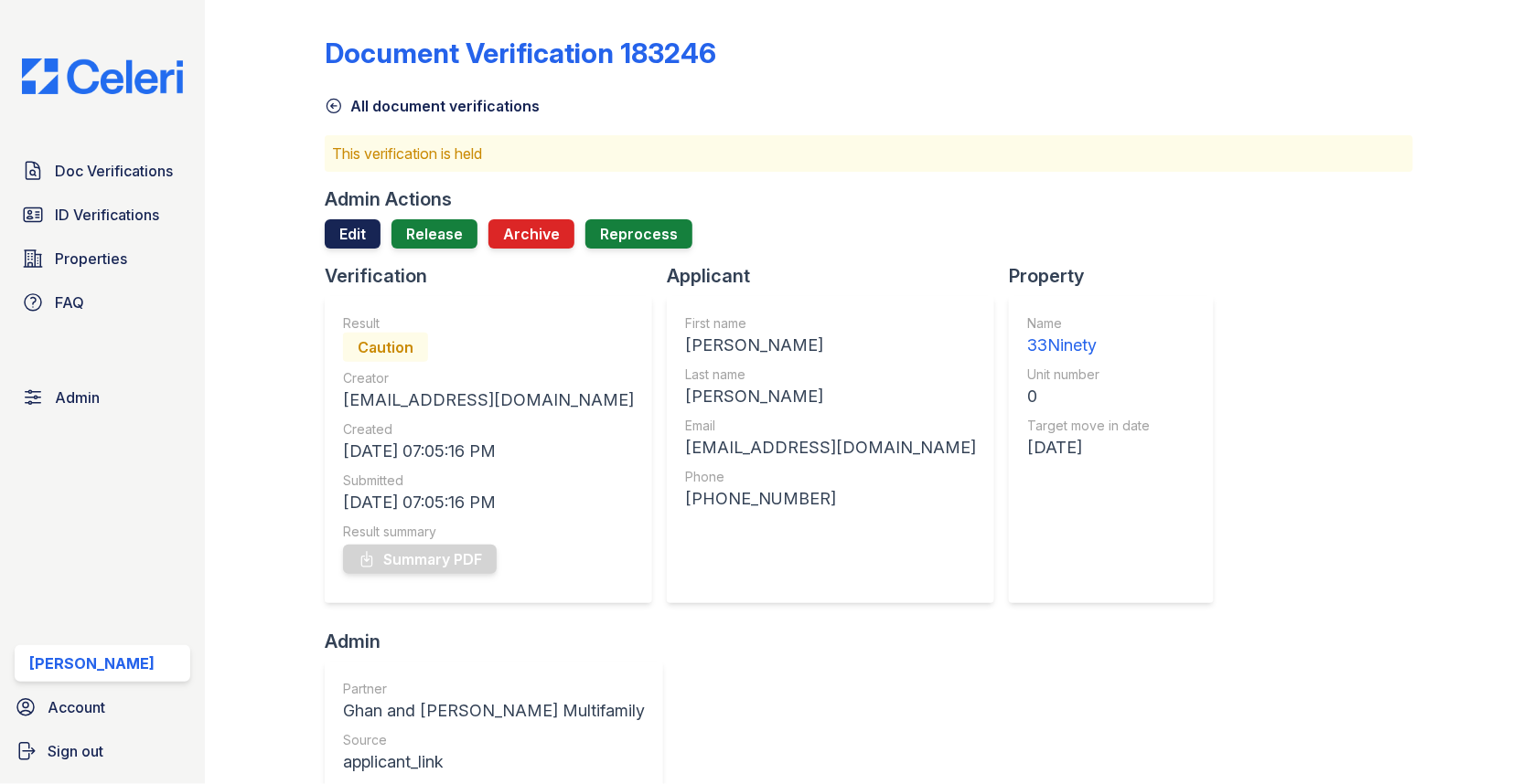
click at [360, 235] on link "Edit" at bounding box center [353, 234] width 56 height 29
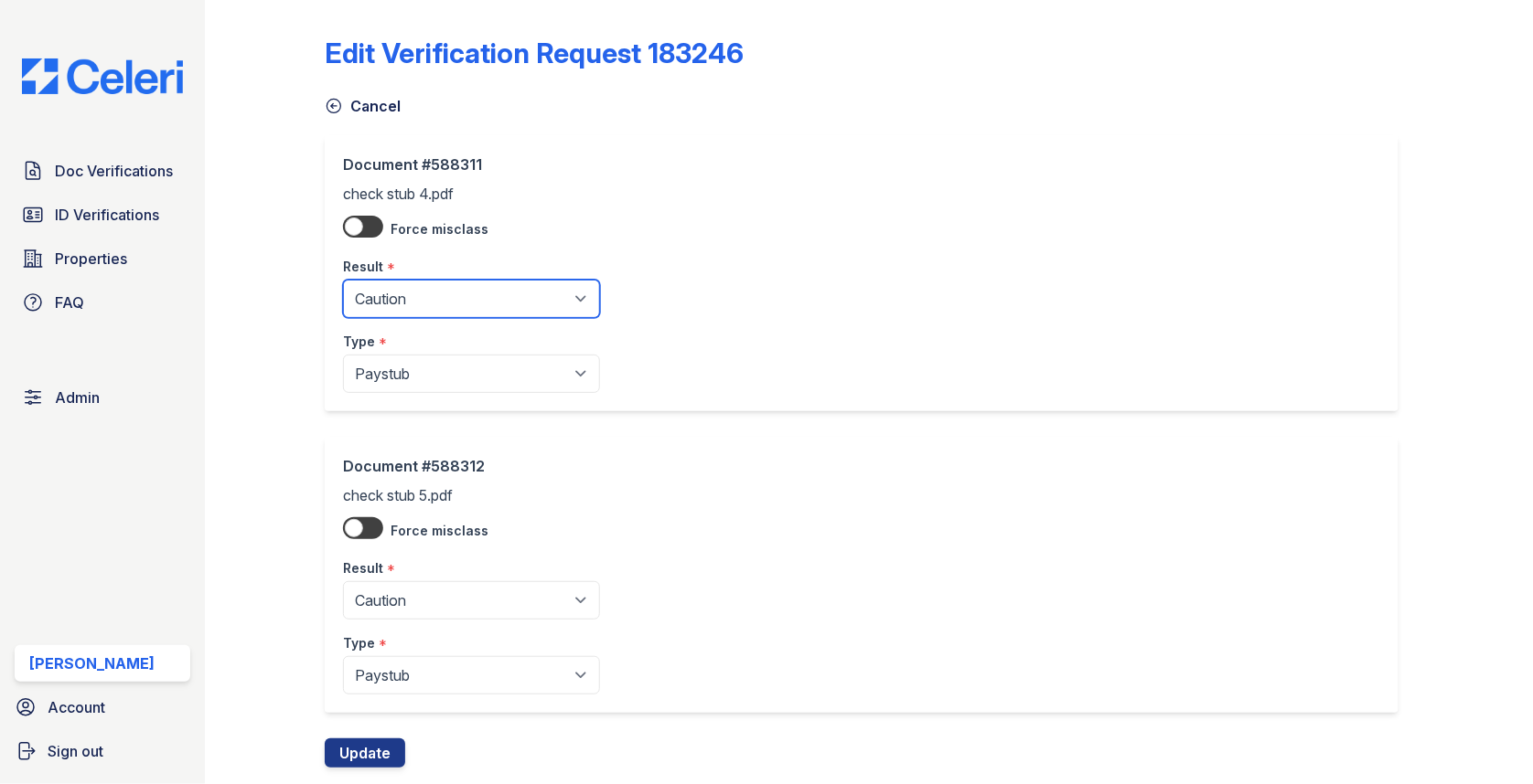
click at [409, 280] on select "Pending Sent Started Processing Pass Fail Caution Error N/A" at bounding box center [471, 298] width 256 height 39
select select "pass"
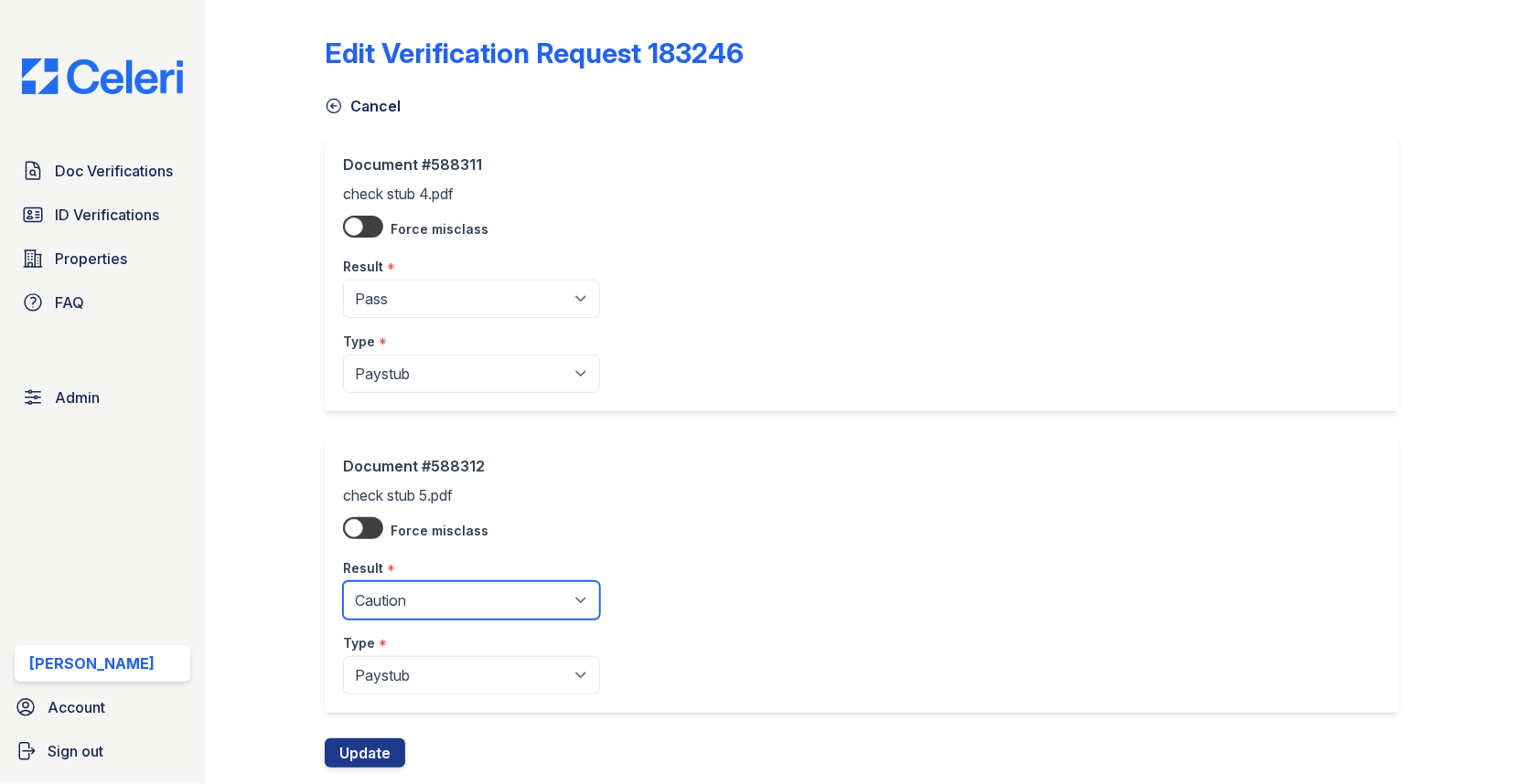
click at [409, 590] on select "Pending Sent Started Processing Pass Fail Caution Error N/A" at bounding box center [471, 600] width 256 height 39
select select "pass"
click at [361, 750] on button "Update" at bounding box center [365, 752] width 81 height 29
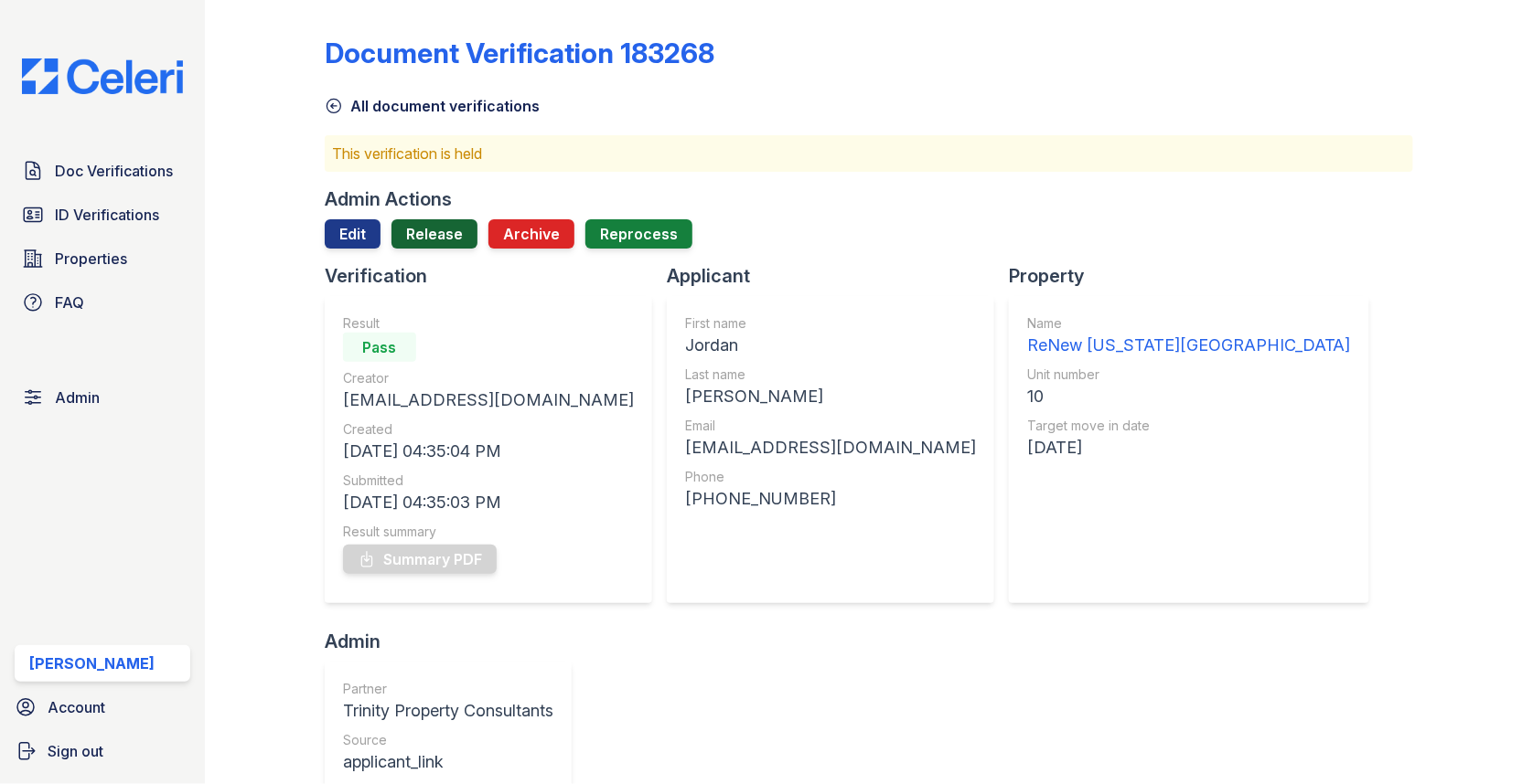
click at [432, 221] on link "Release" at bounding box center [434, 234] width 85 height 29
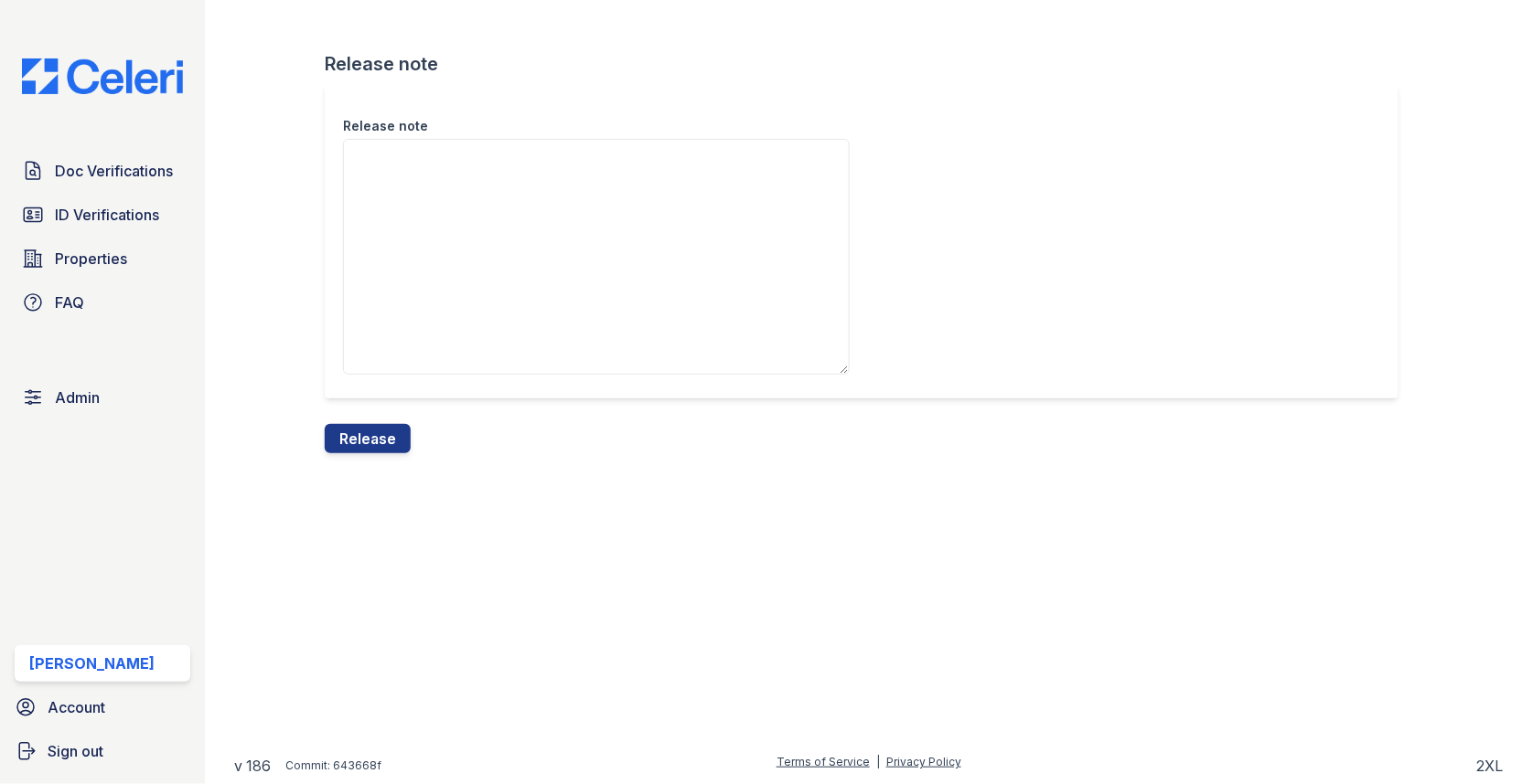
click at [388, 418] on div "Release note" at bounding box center [869, 254] width 1089 height 340
click at [387, 426] on button "Release" at bounding box center [368, 438] width 85 height 29
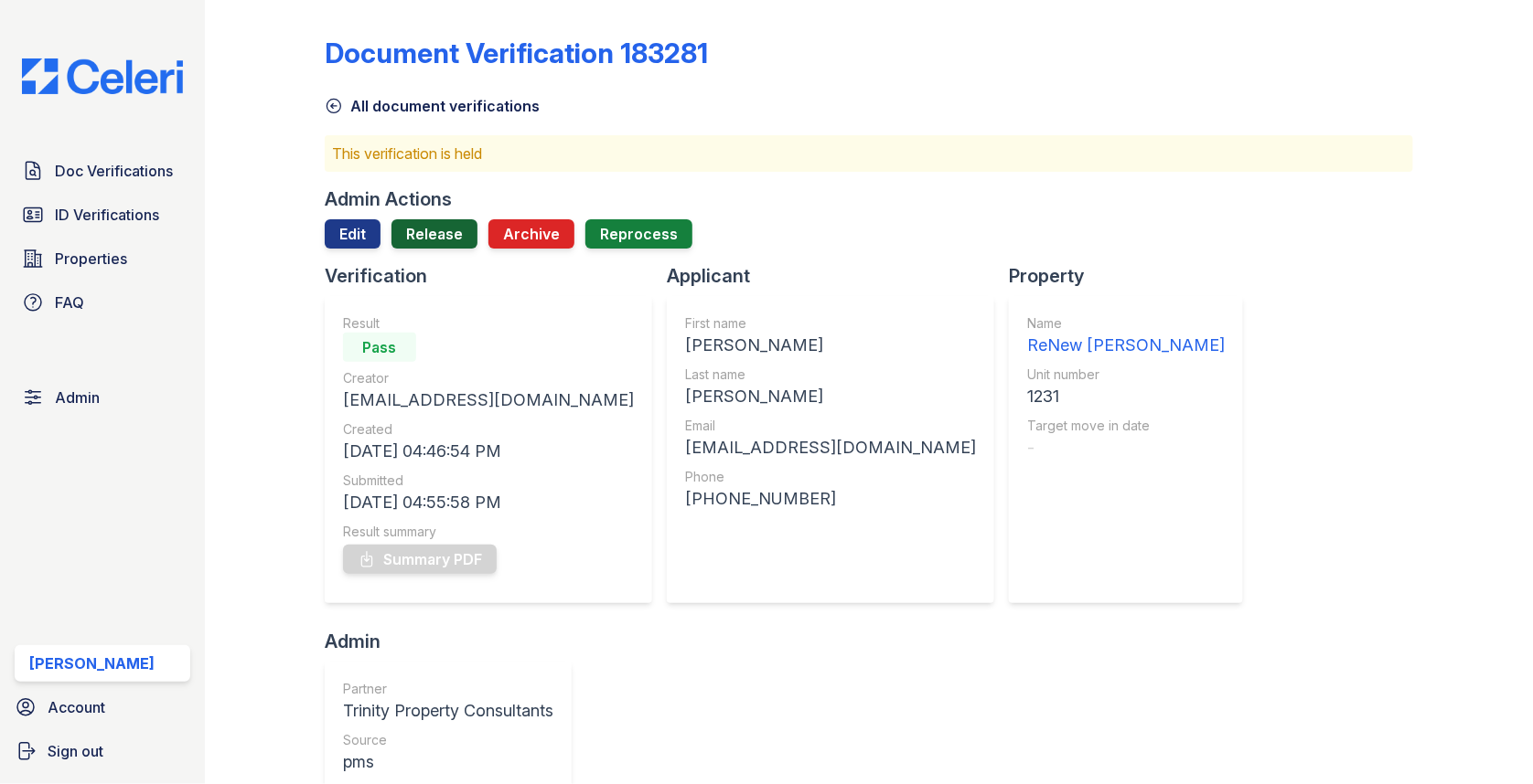
click at [429, 227] on link "Release" at bounding box center [434, 234] width 85 height 29
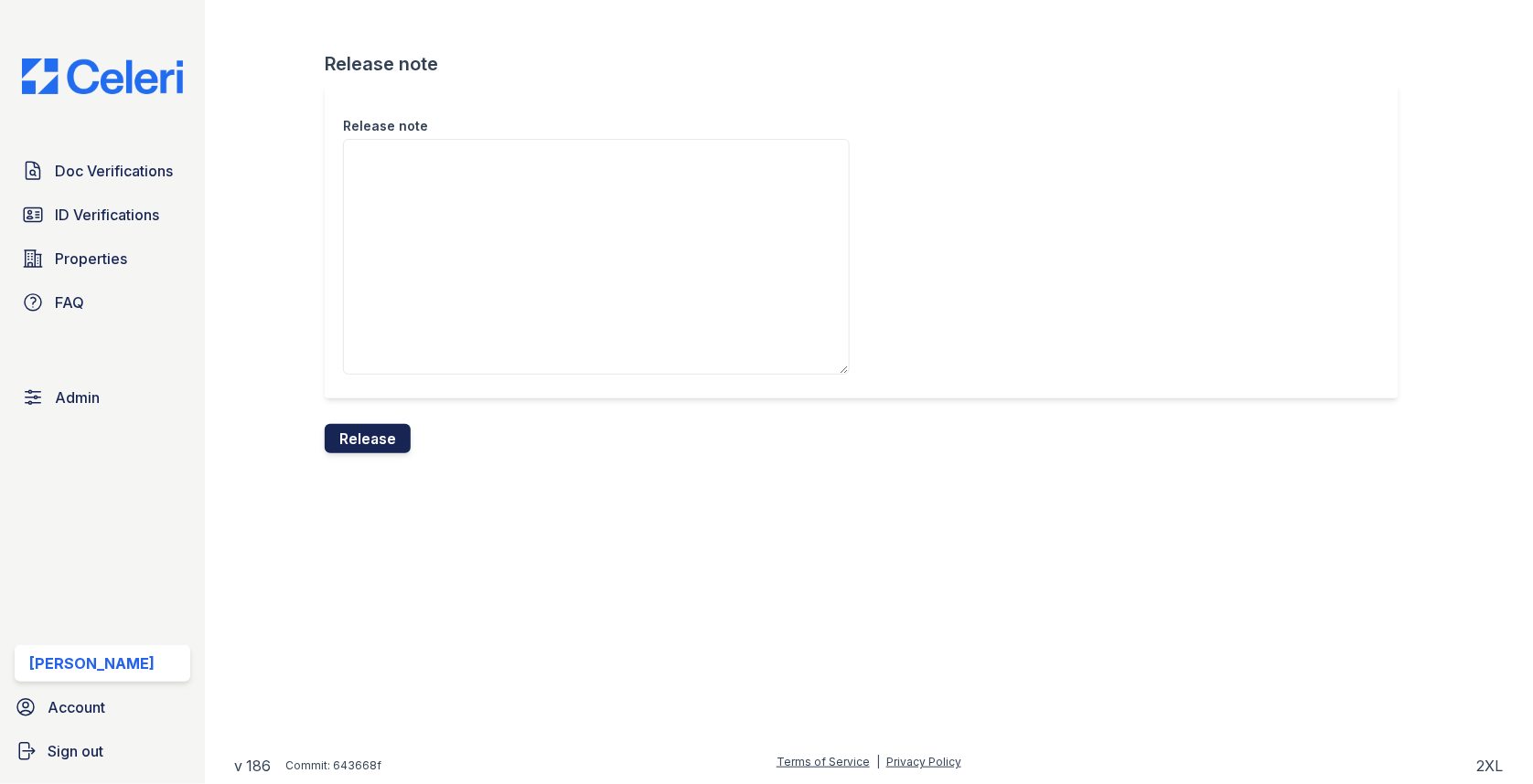
click at [395, 438] on button "Release" at bounding box center [368, 438] width 85 height 29
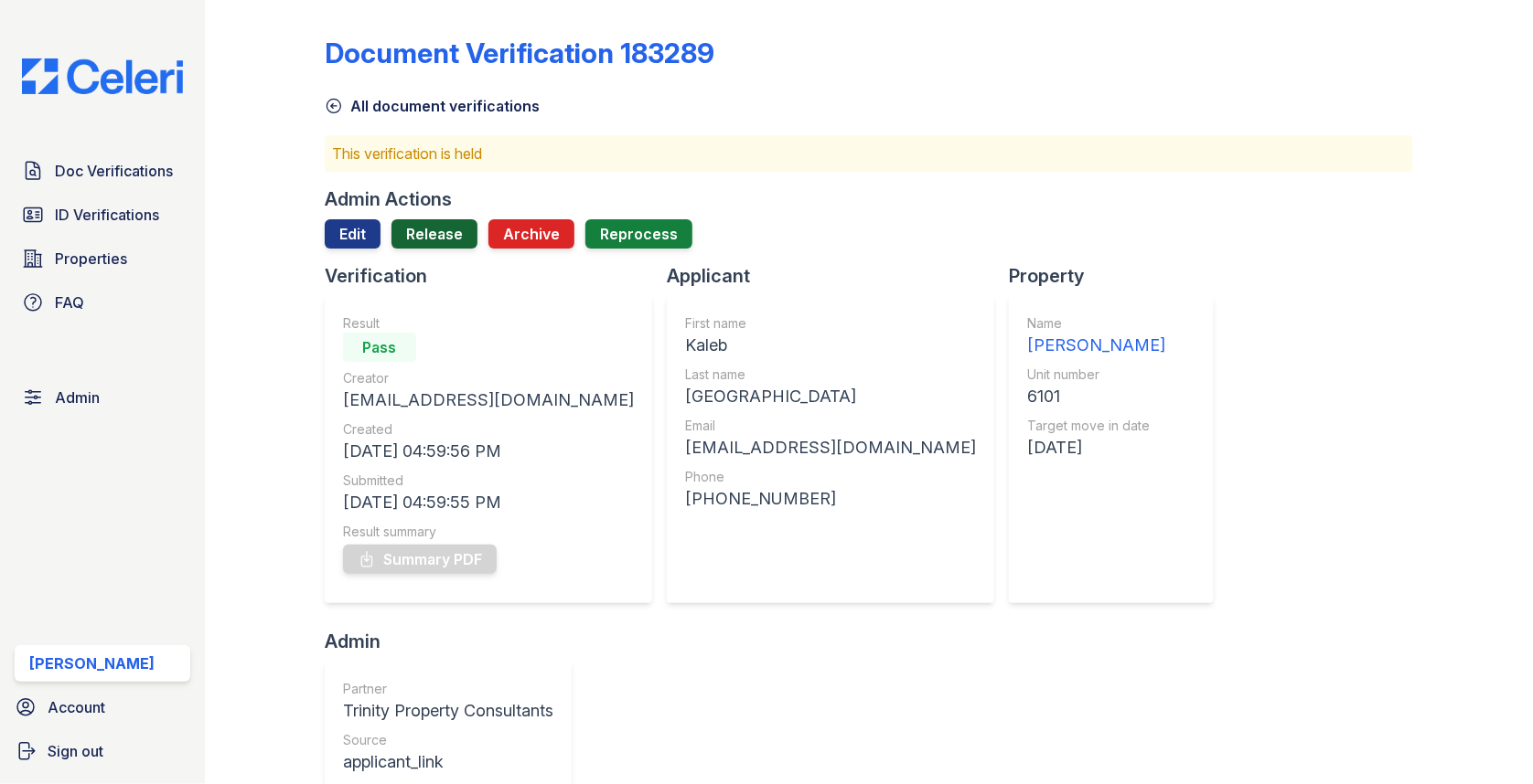
click at [445, 233] on link "Release" at bounding box center [434, 234] width 85 height 29
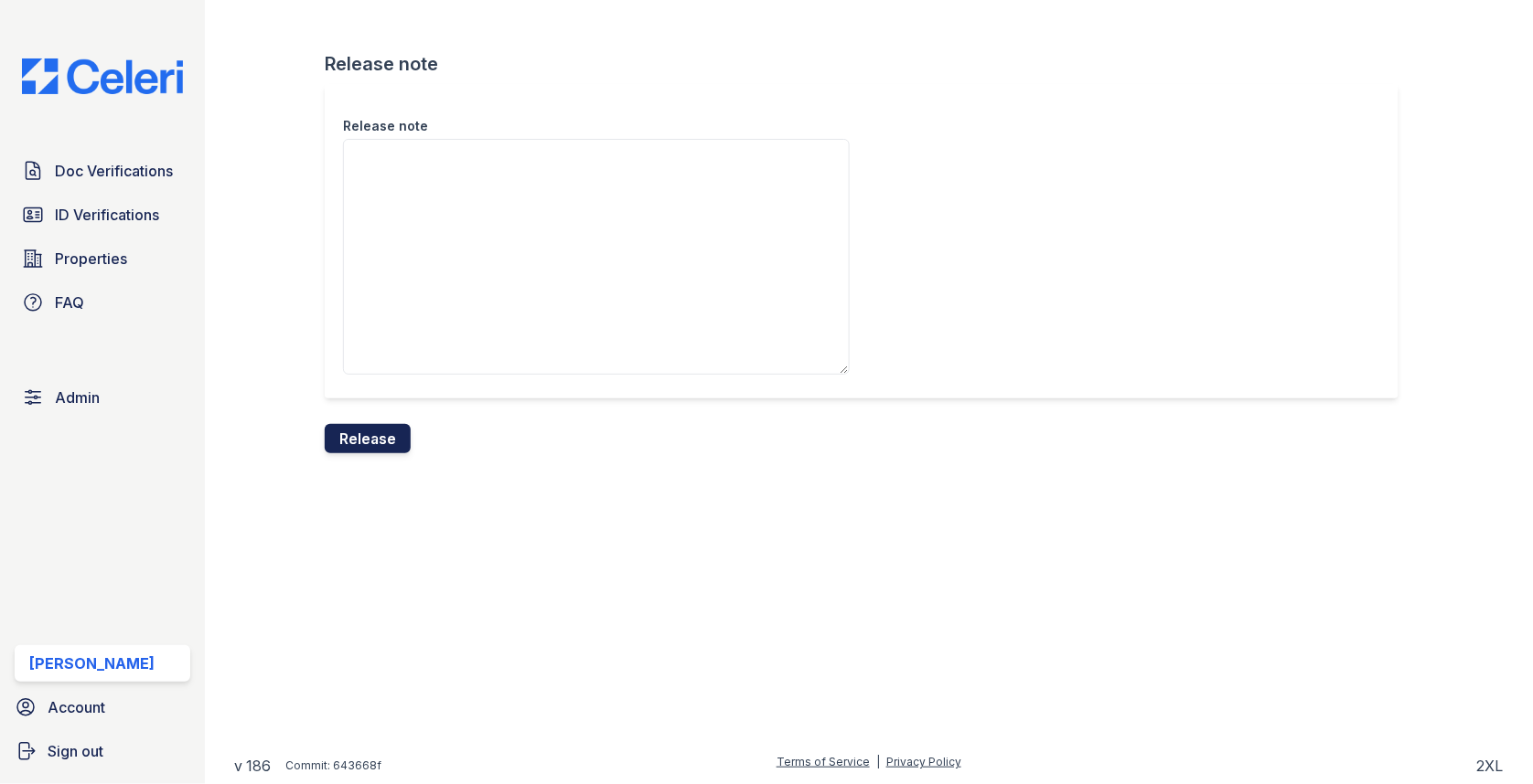
click at [378, 436] on button "Release" at bounding box center [368, 438] width 85 height 29
click at [374, 432] on button "Release" at bounding box center [368, 438] width 85 height 29
